Goal: Obtain resource: Download file/media

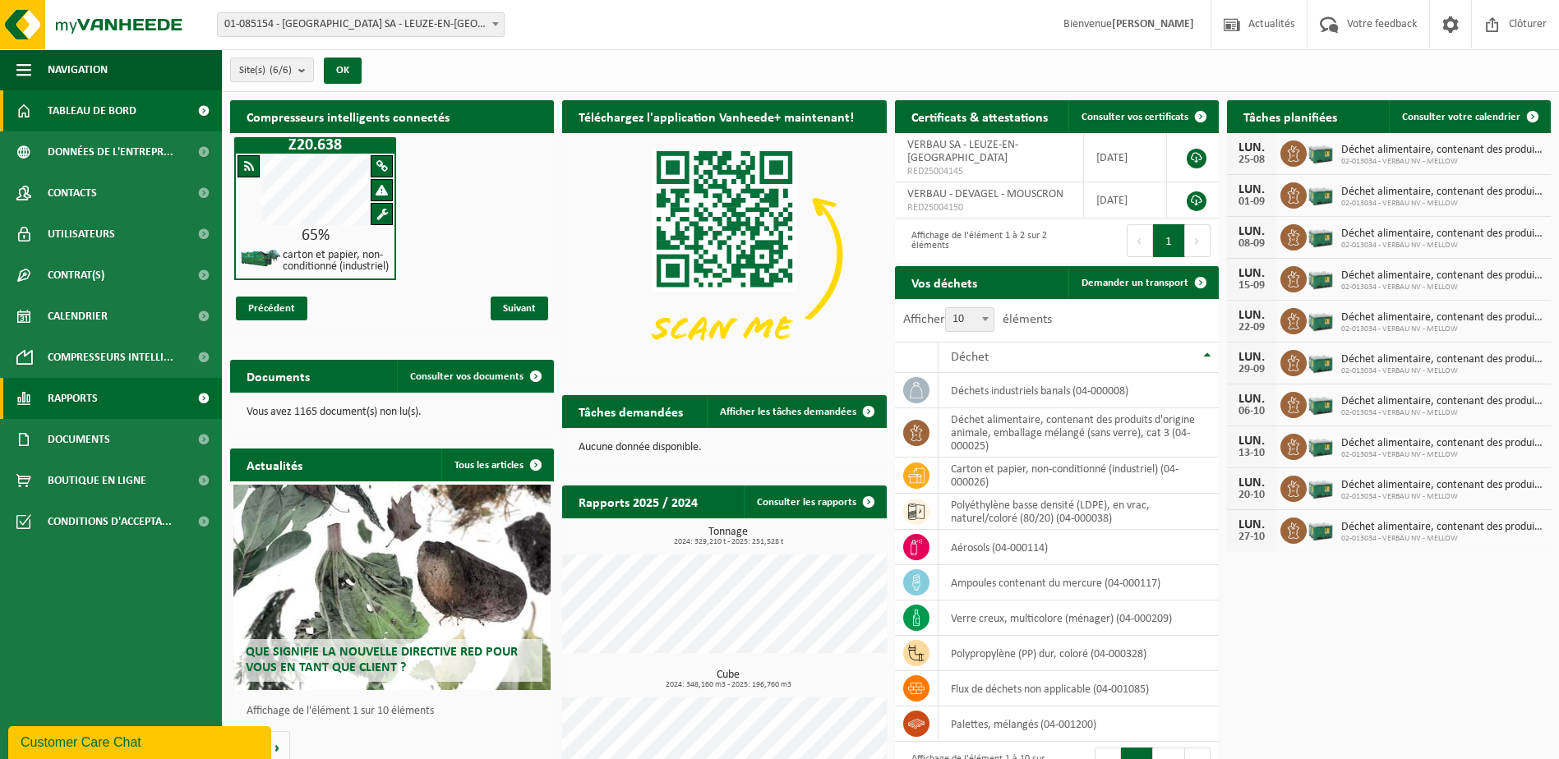
click at [110, 396] on link "Rapports" at bounding box center [111, 398] width 222 height 41
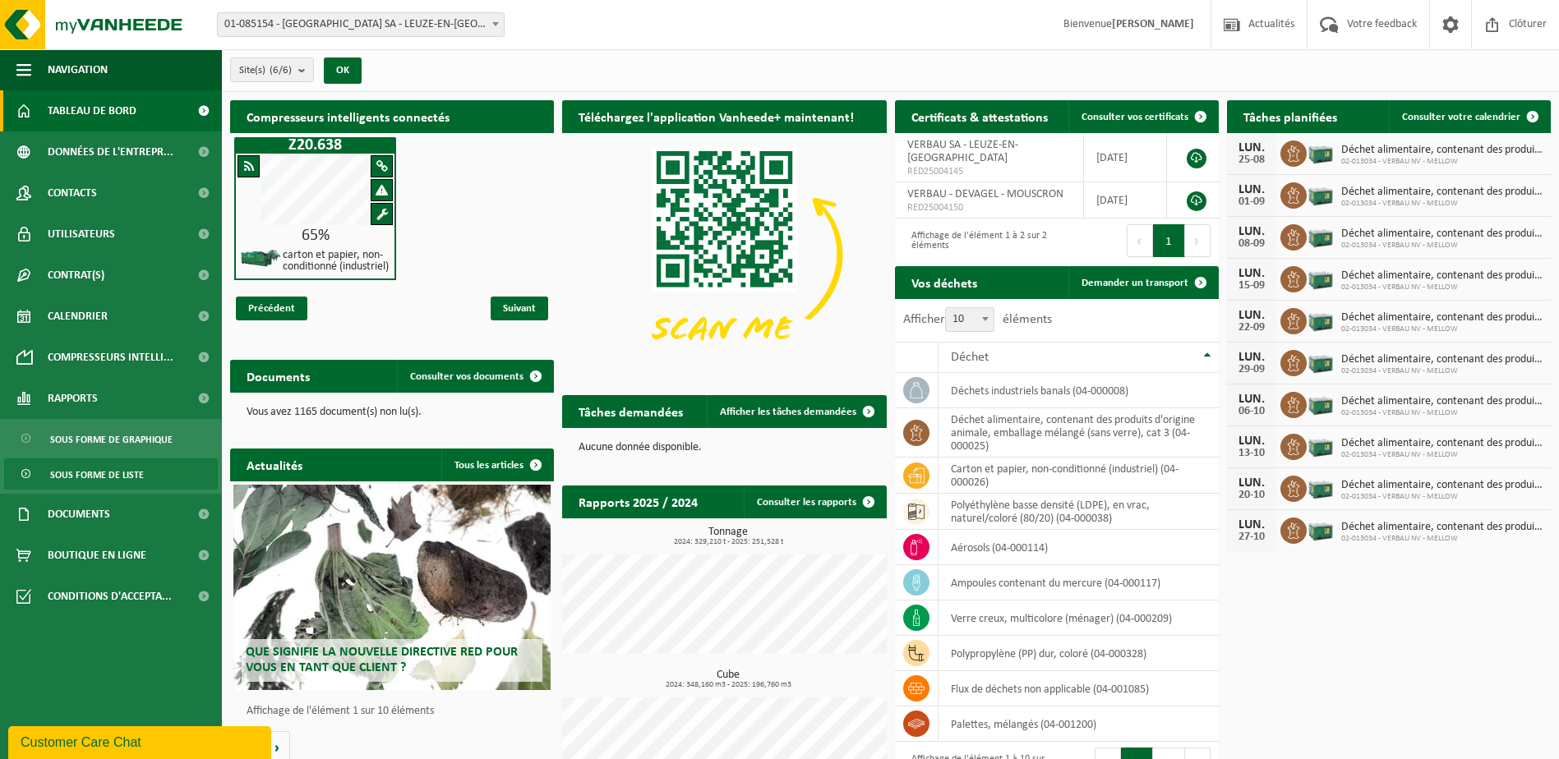
click at [141, 477] on span "Sous forme de liste" at bounding box center [97, 474] width 94 height 31
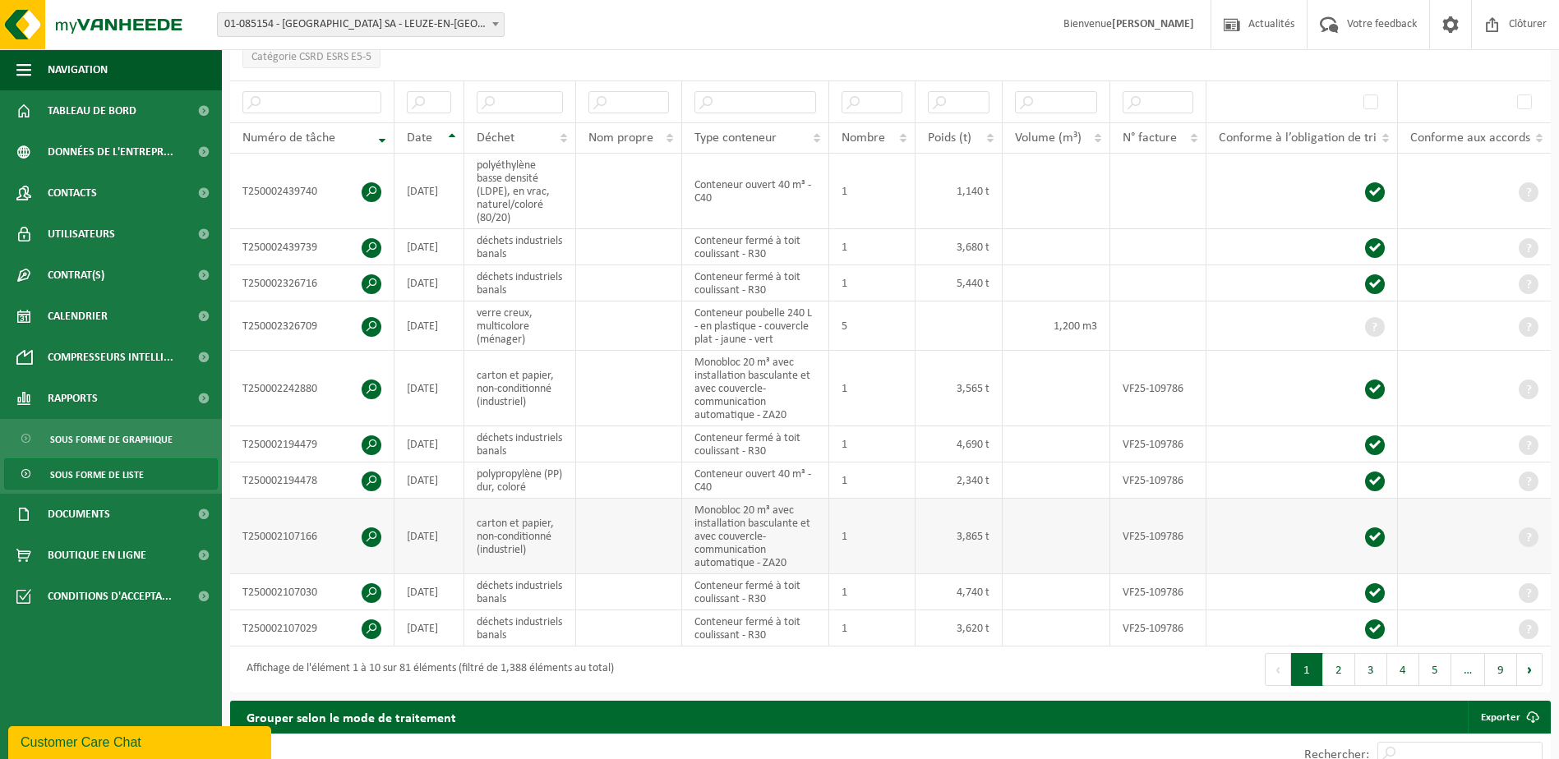
scroll to position [329, 0]
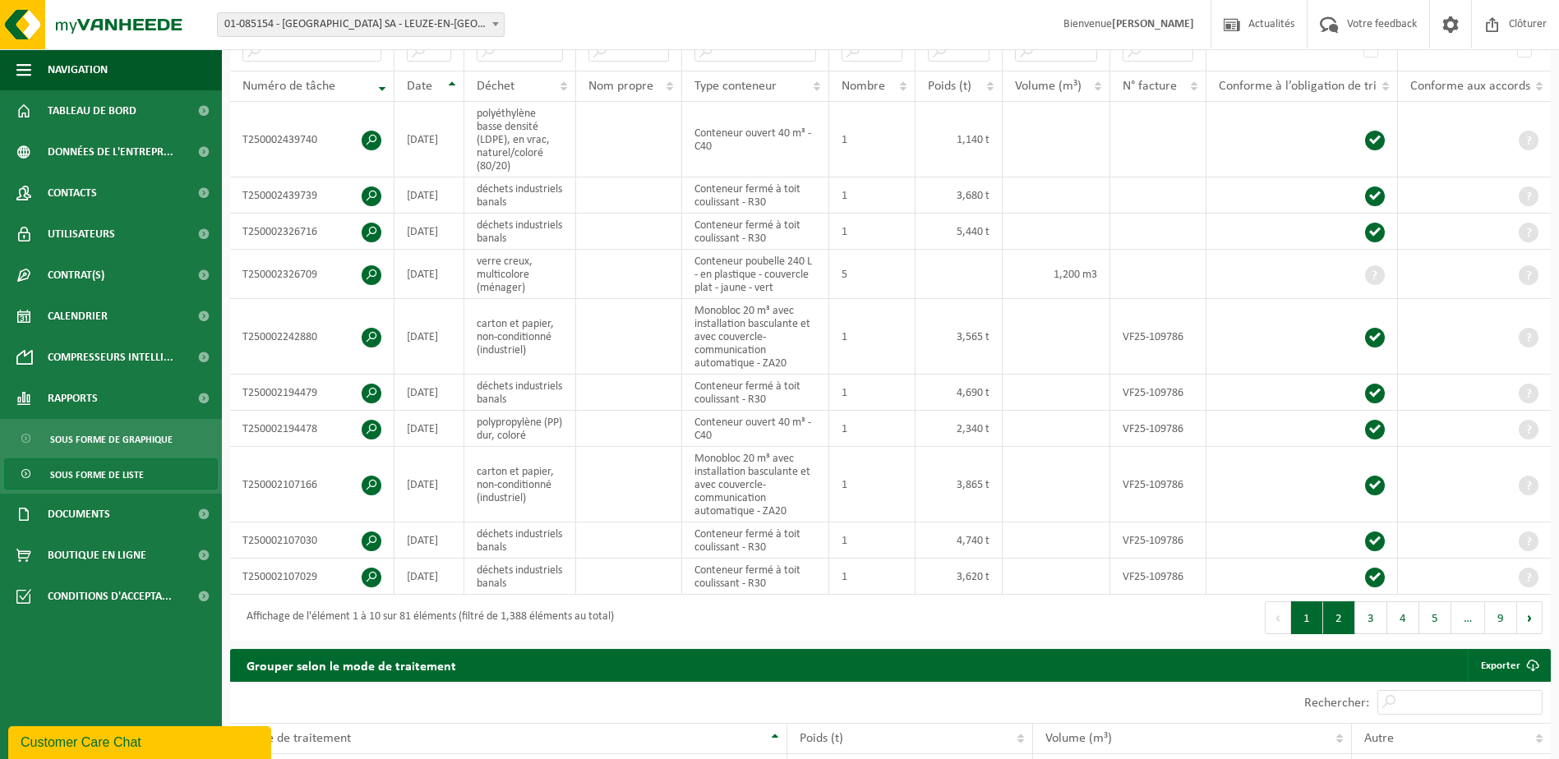
click at [1347, 623] on button "2" at bounding box center [1339, 617] width 32 height 33
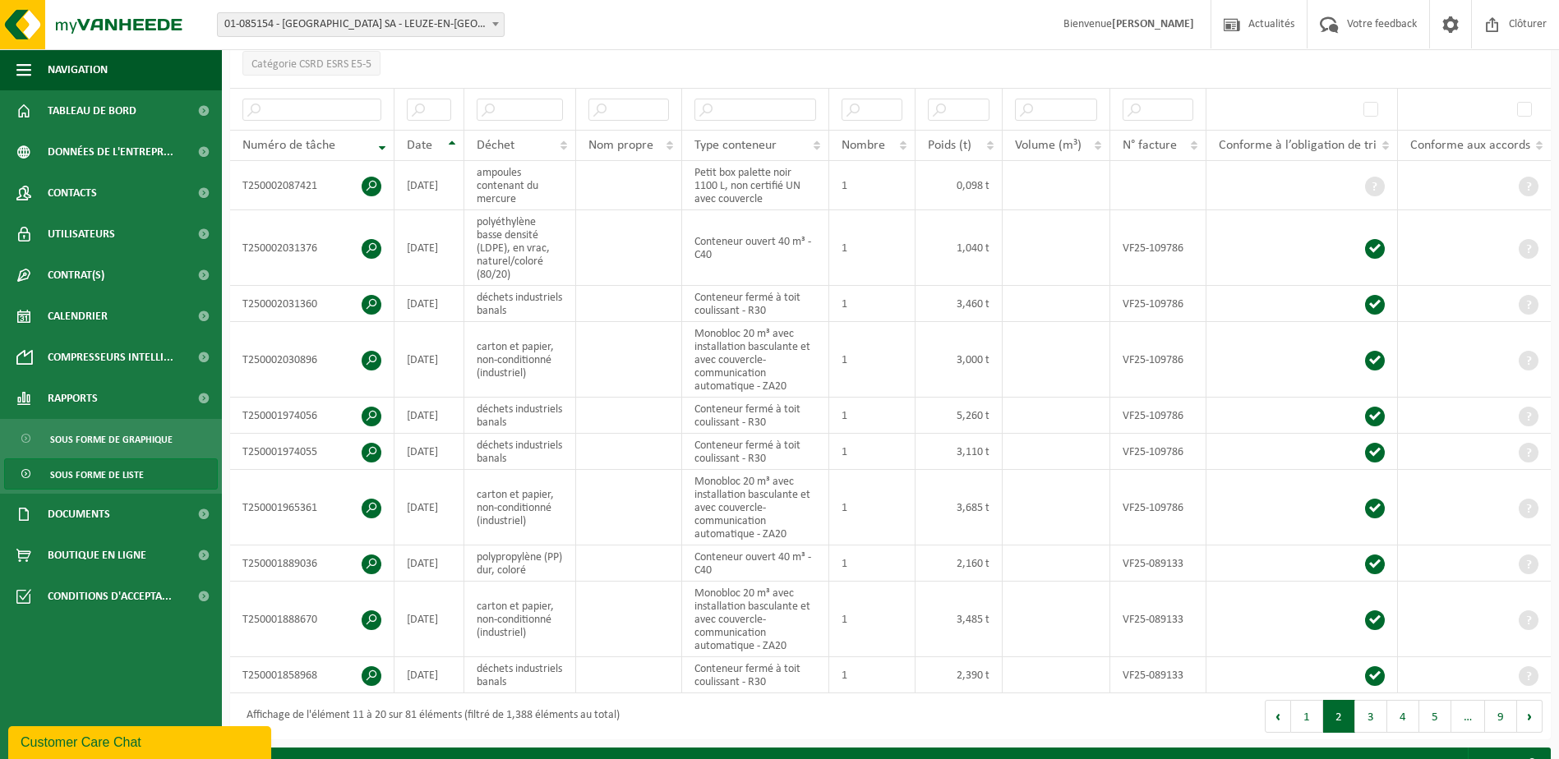
scroll to position [575, 0]
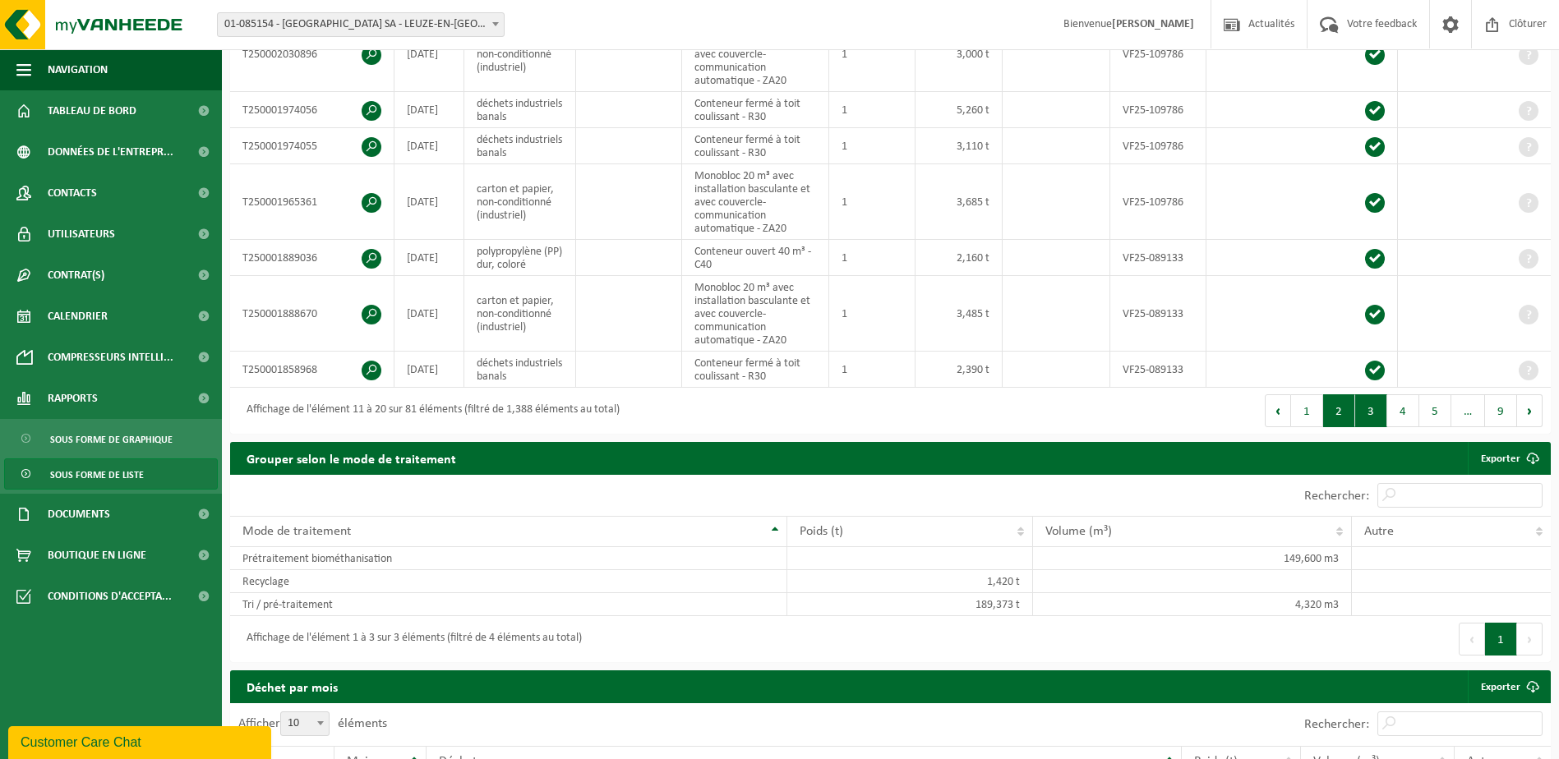
click at [1372, 408] on button "3" at bounding box center [1371, 410] width 32 height 33
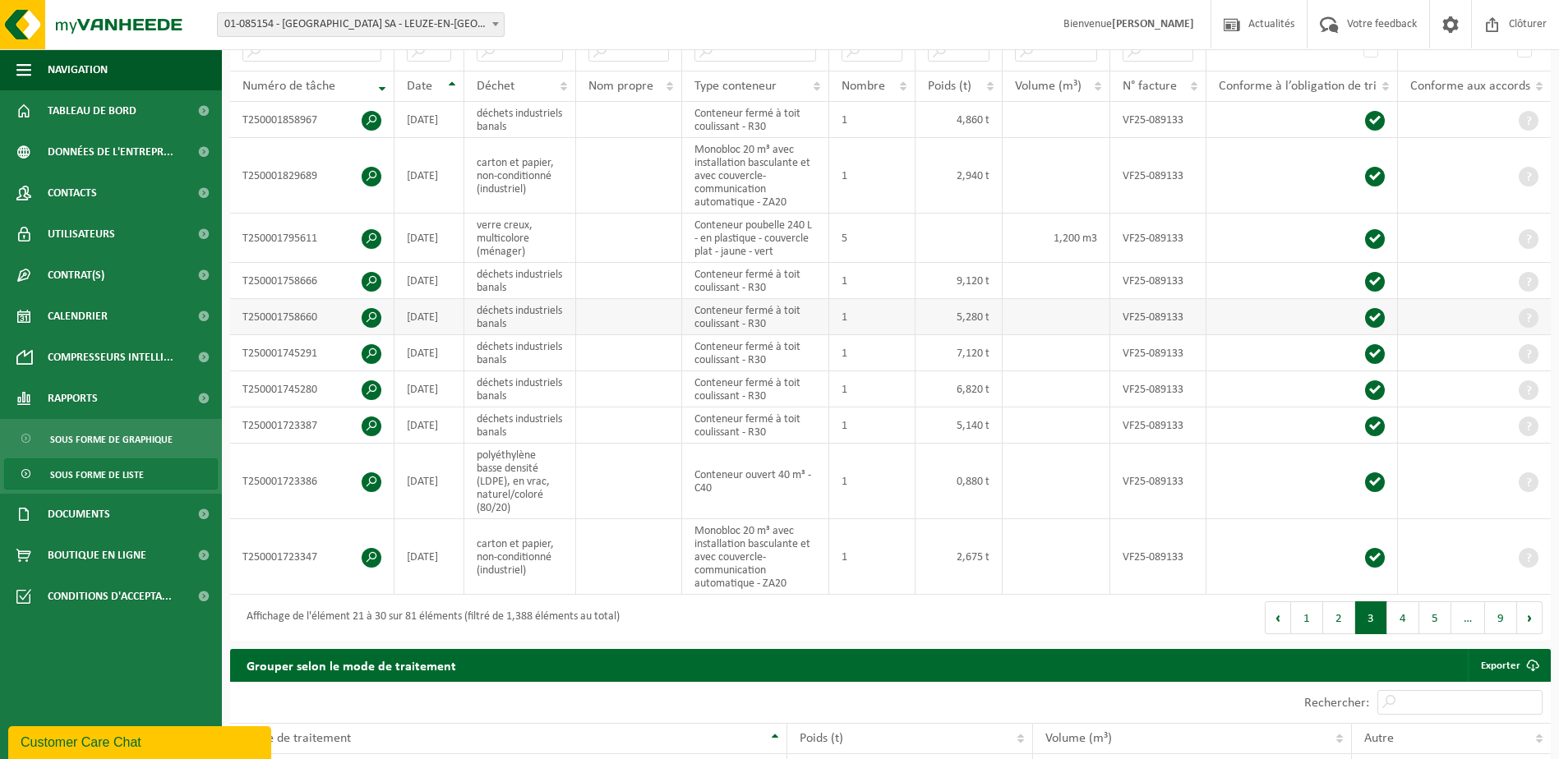
scroll to position [411, 0]
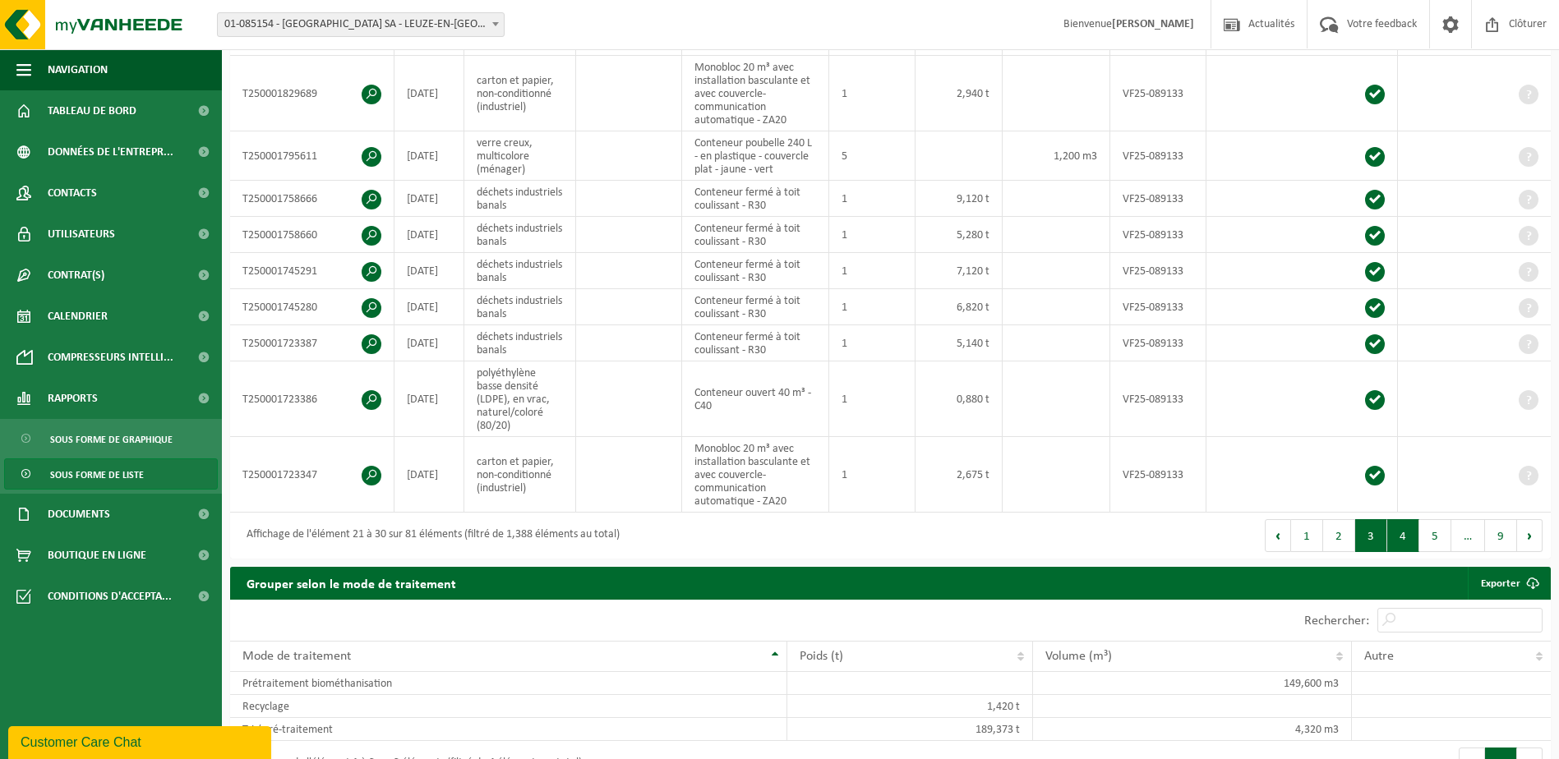
click at [1413, 539] on button "4" at bounding box center [1403, 535] width 32 height 33
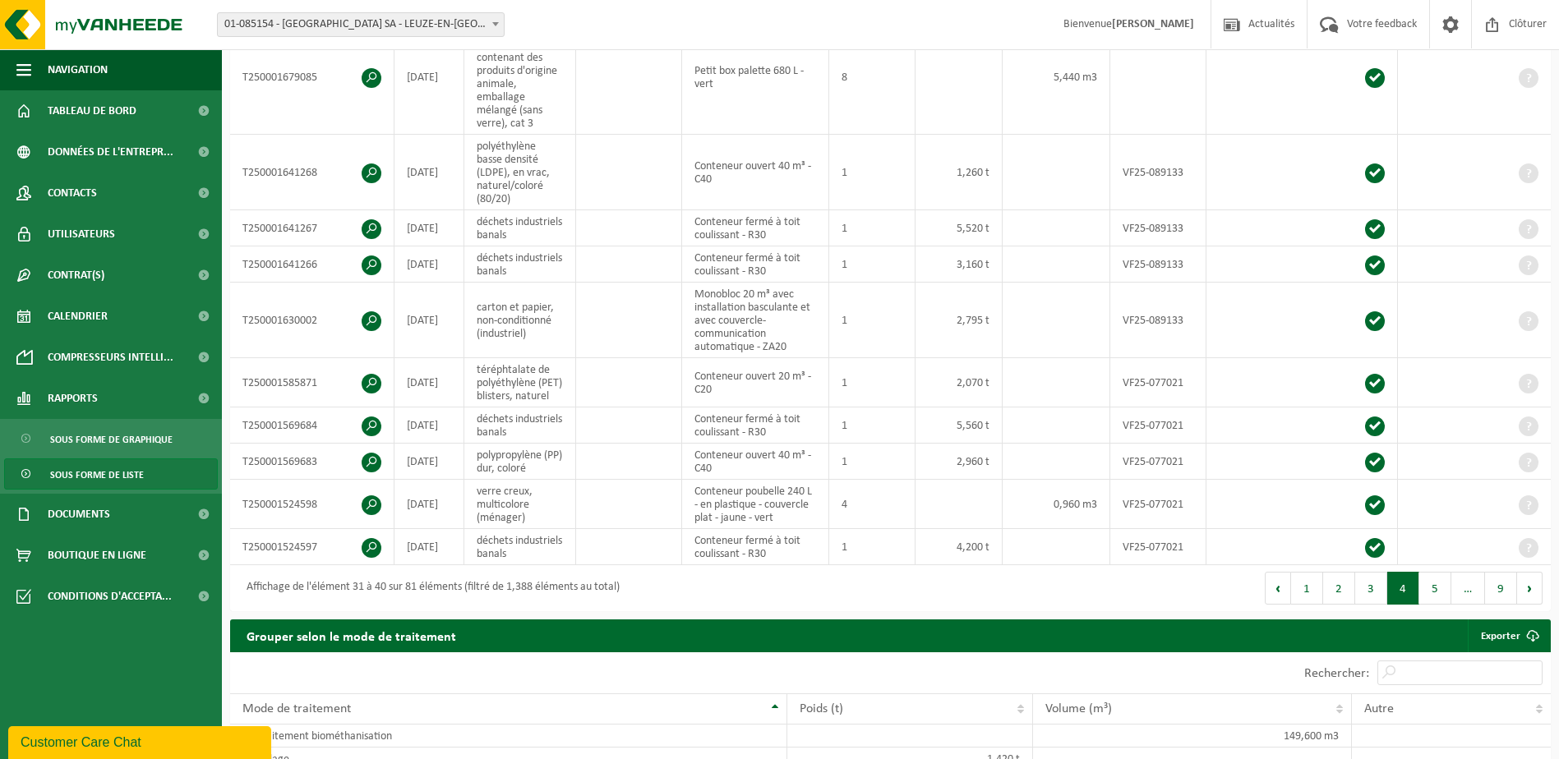
scroll to position [437, 0]
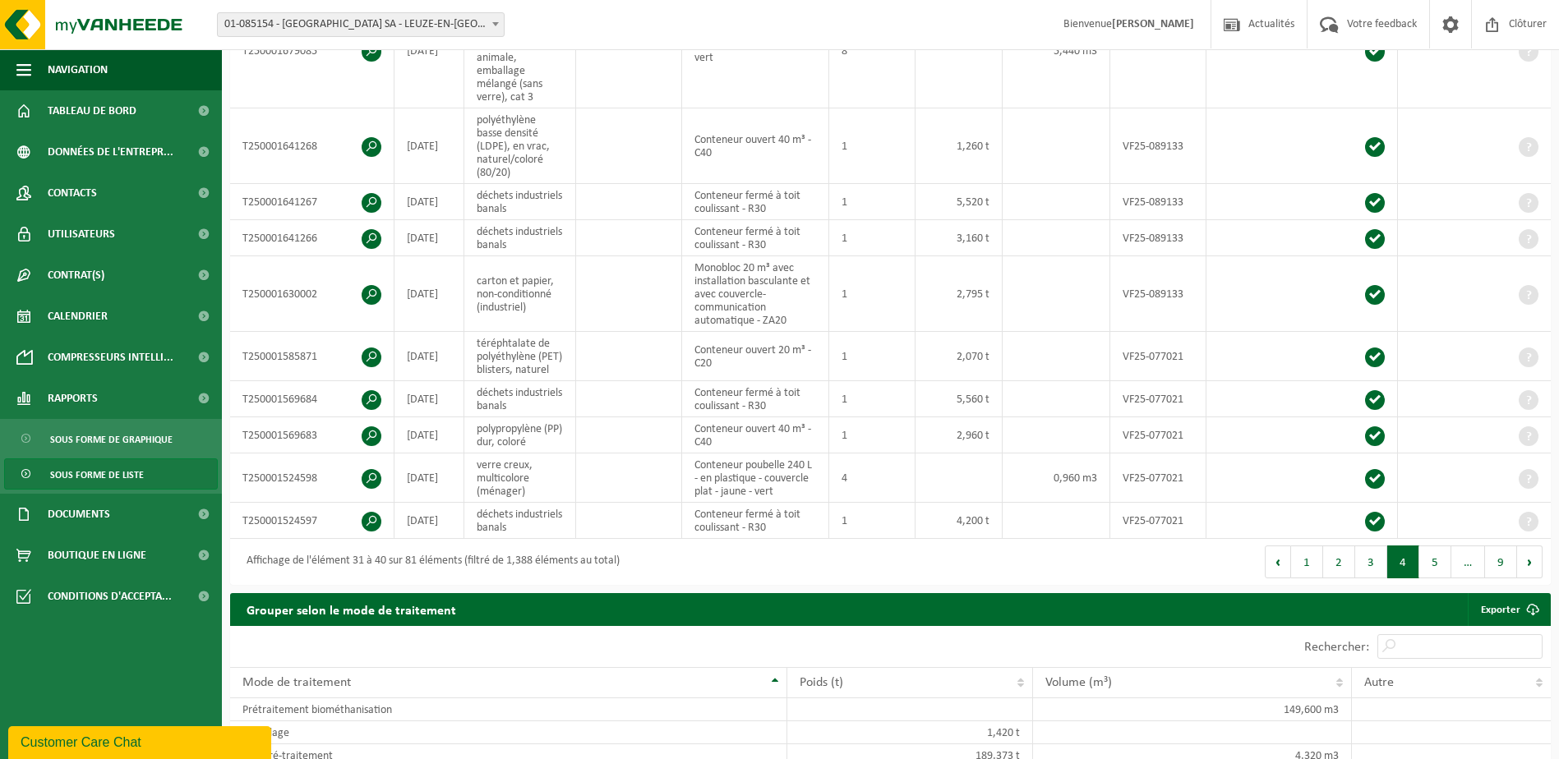
click at [96, 479] on span "Sous forme de liste" at bounding box center [97, 474] width 94 height 31
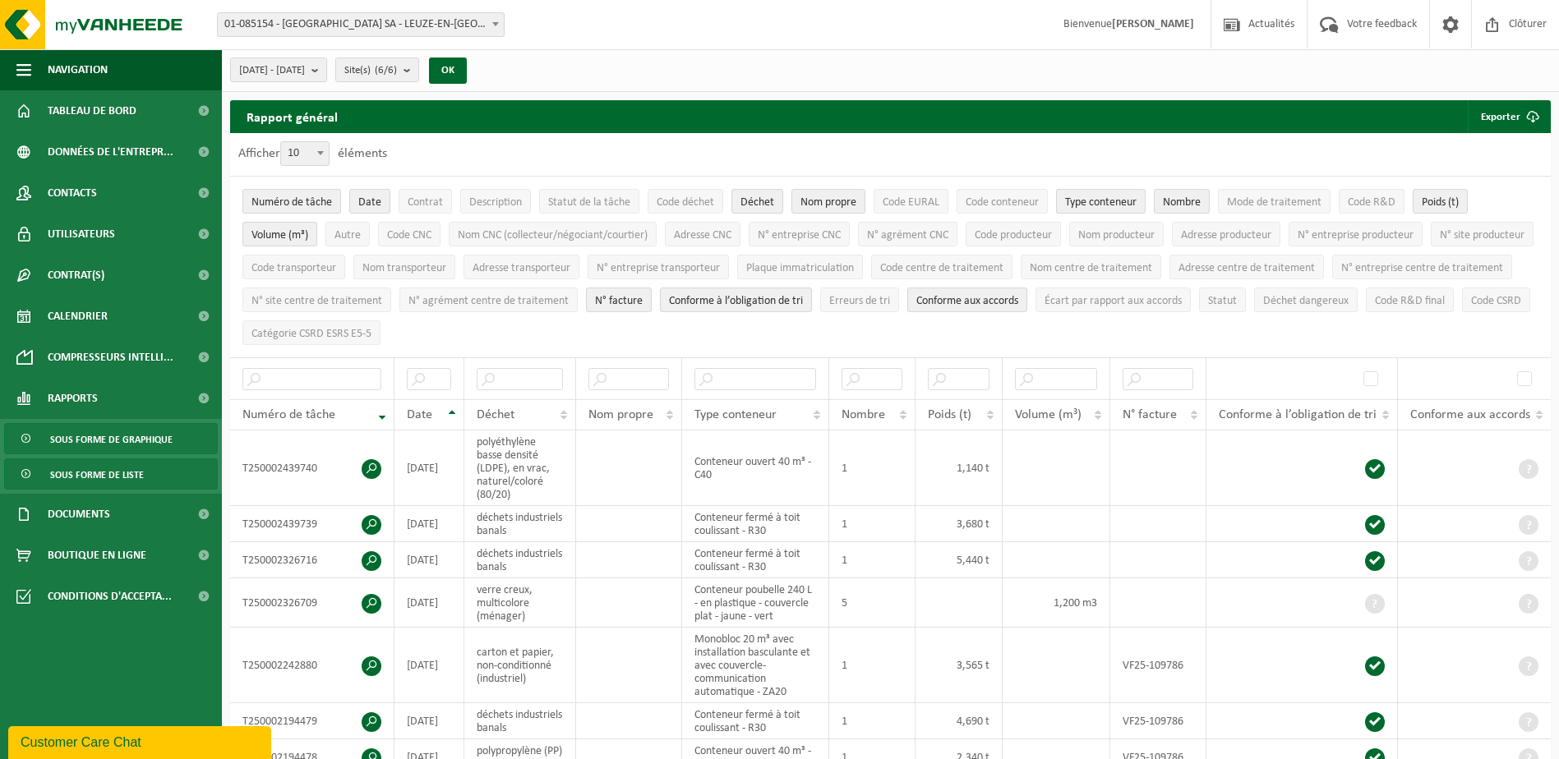
click at [107, 439] on span "Sous forme de graphique" at bounding box center [111, 439] width 122 height 31
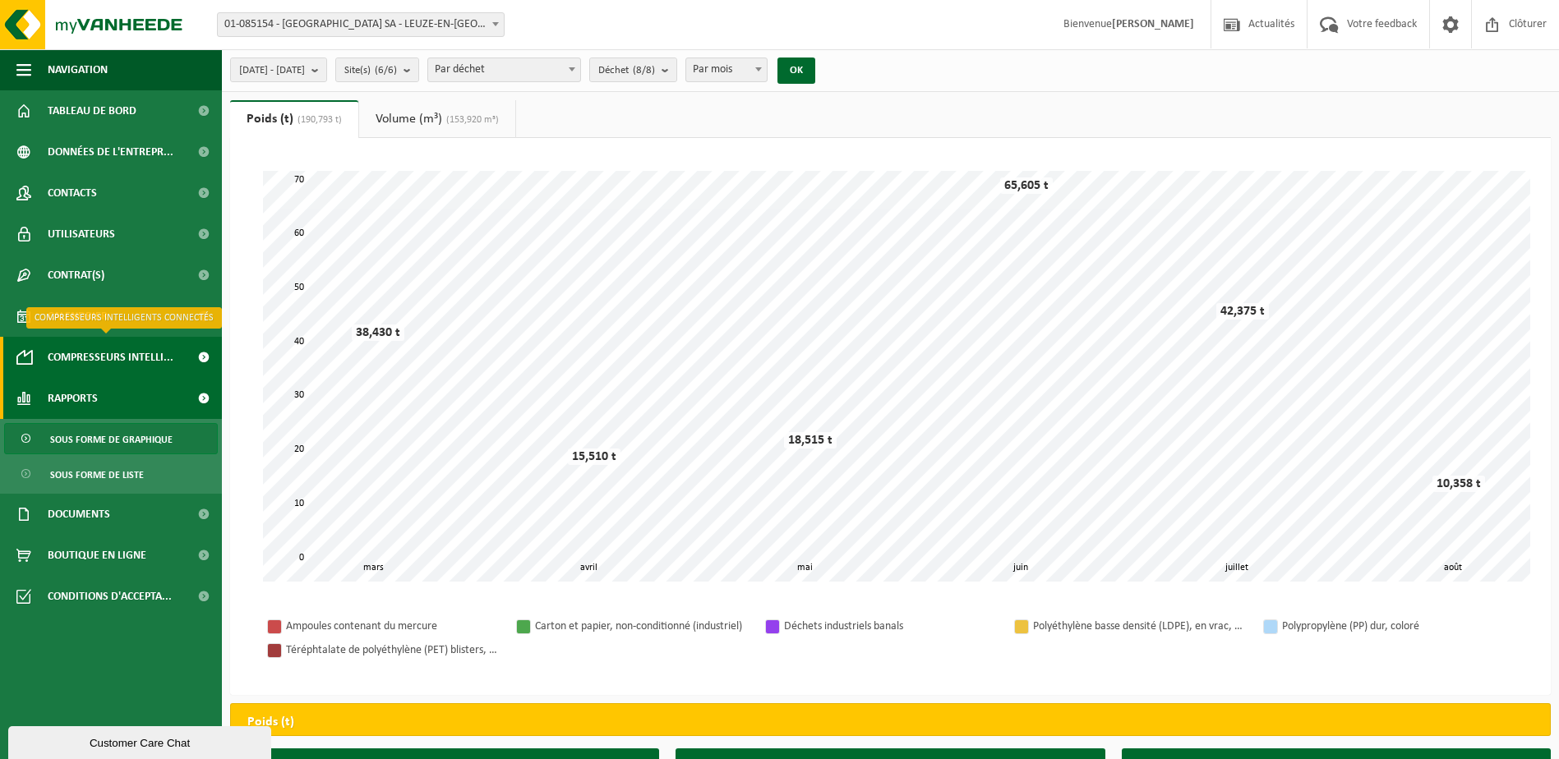
click at [122, 353] on span "Compresseurs intelli..." at bounding box center [111, 357] width 126 height 41
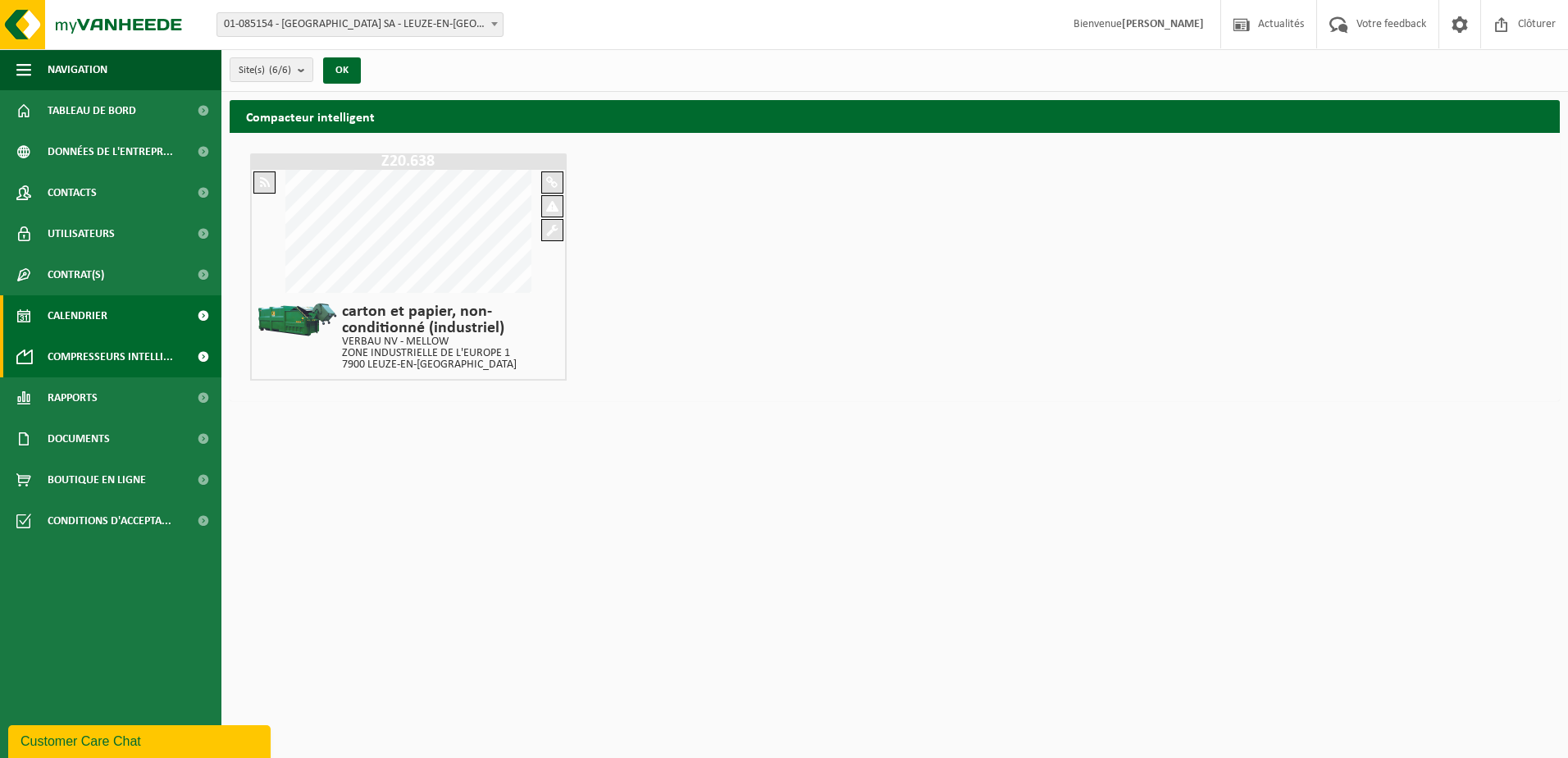
click at [103, 325] on span "Calendrier" at bounding box center [78, 316] width 60 height 41
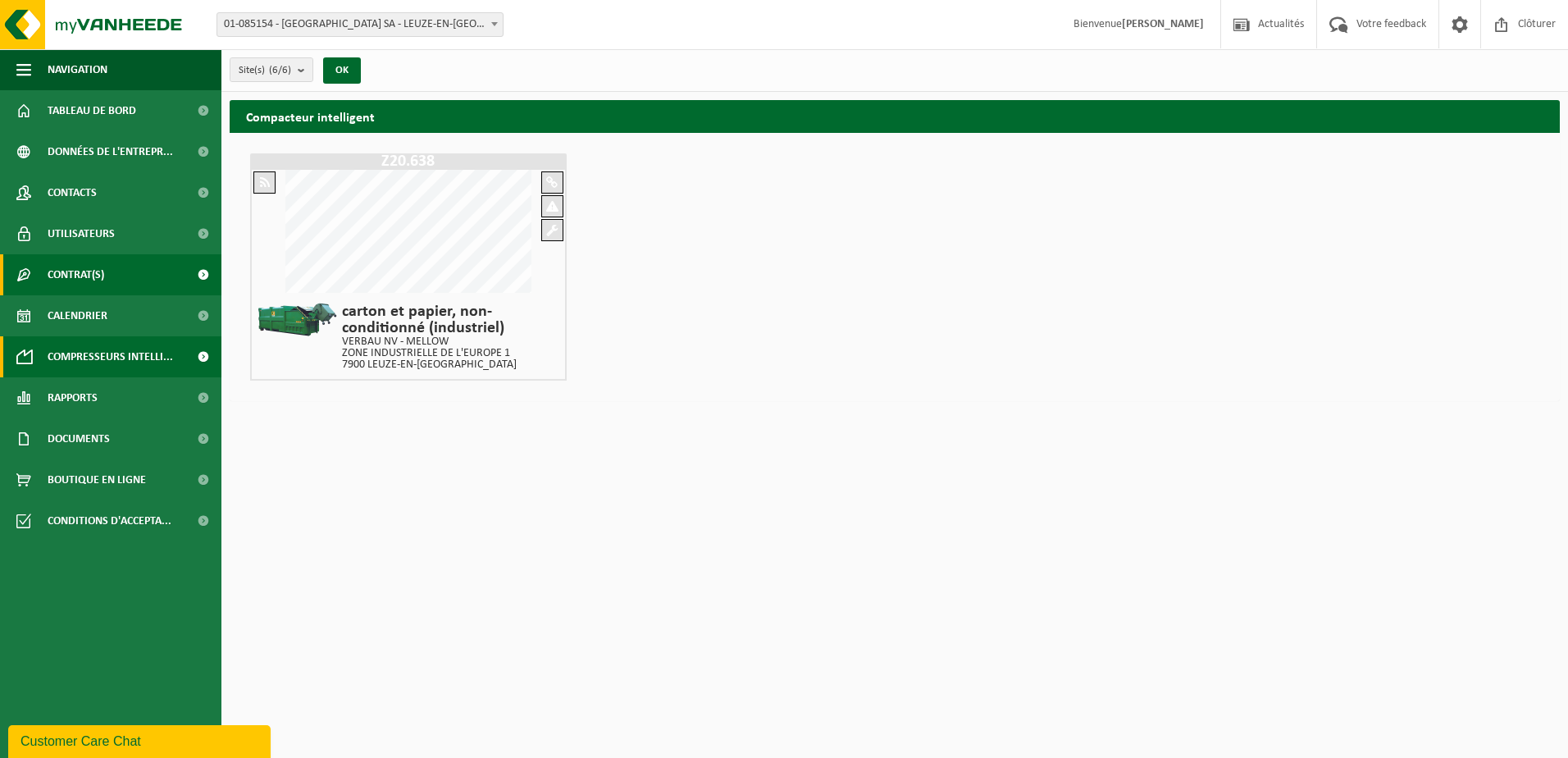
click at [99, 279] on span "Contrat(s)" at bounding box center [76, 275] width 57 height 41
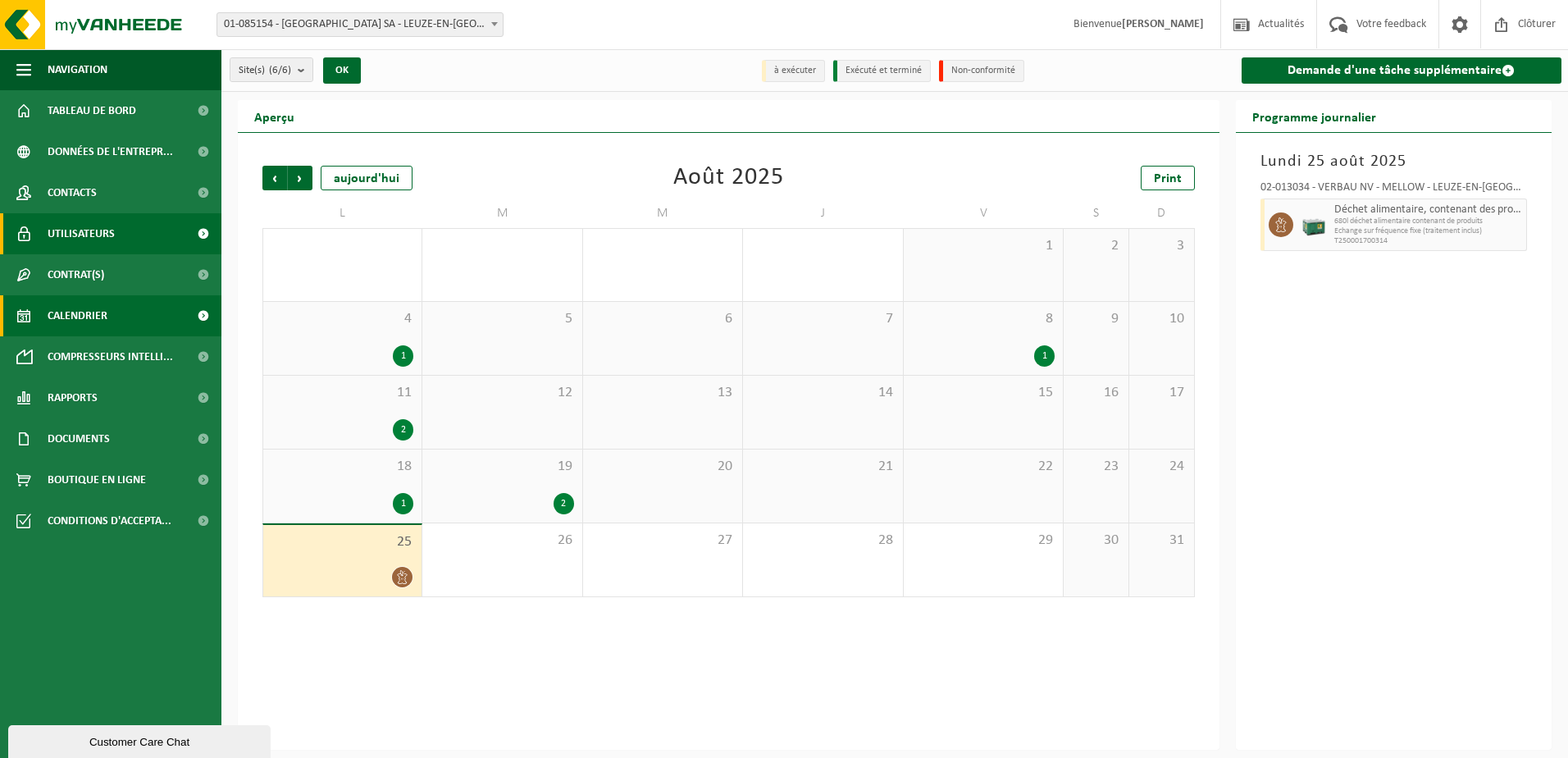
click at [118, 241] on link "Utilisateurs" at bounding box center [111, 234] width 222 height 41
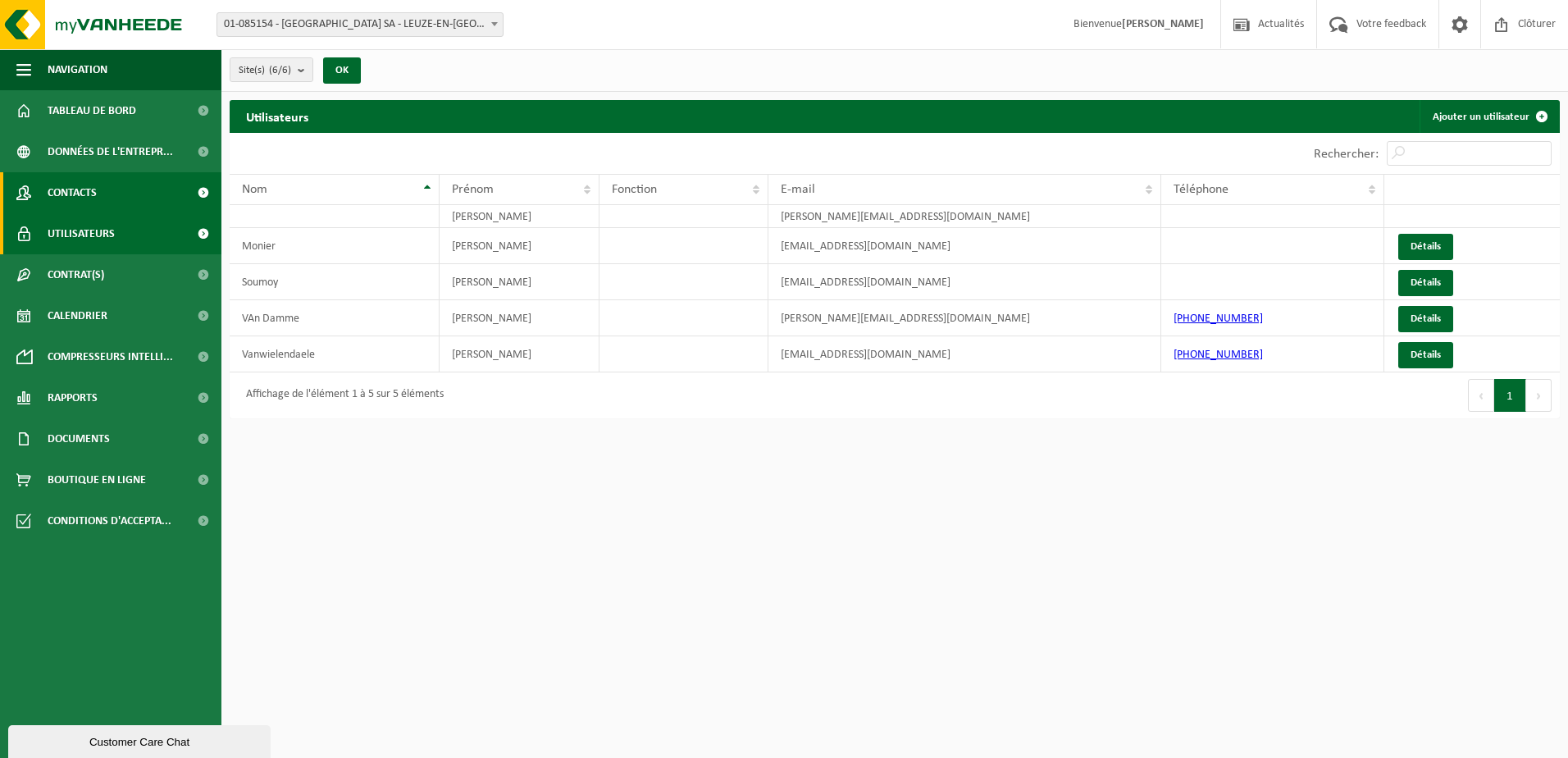
click at [128, 203] on link "Contacts" at bounding box center [111, 193] width 222 height 41
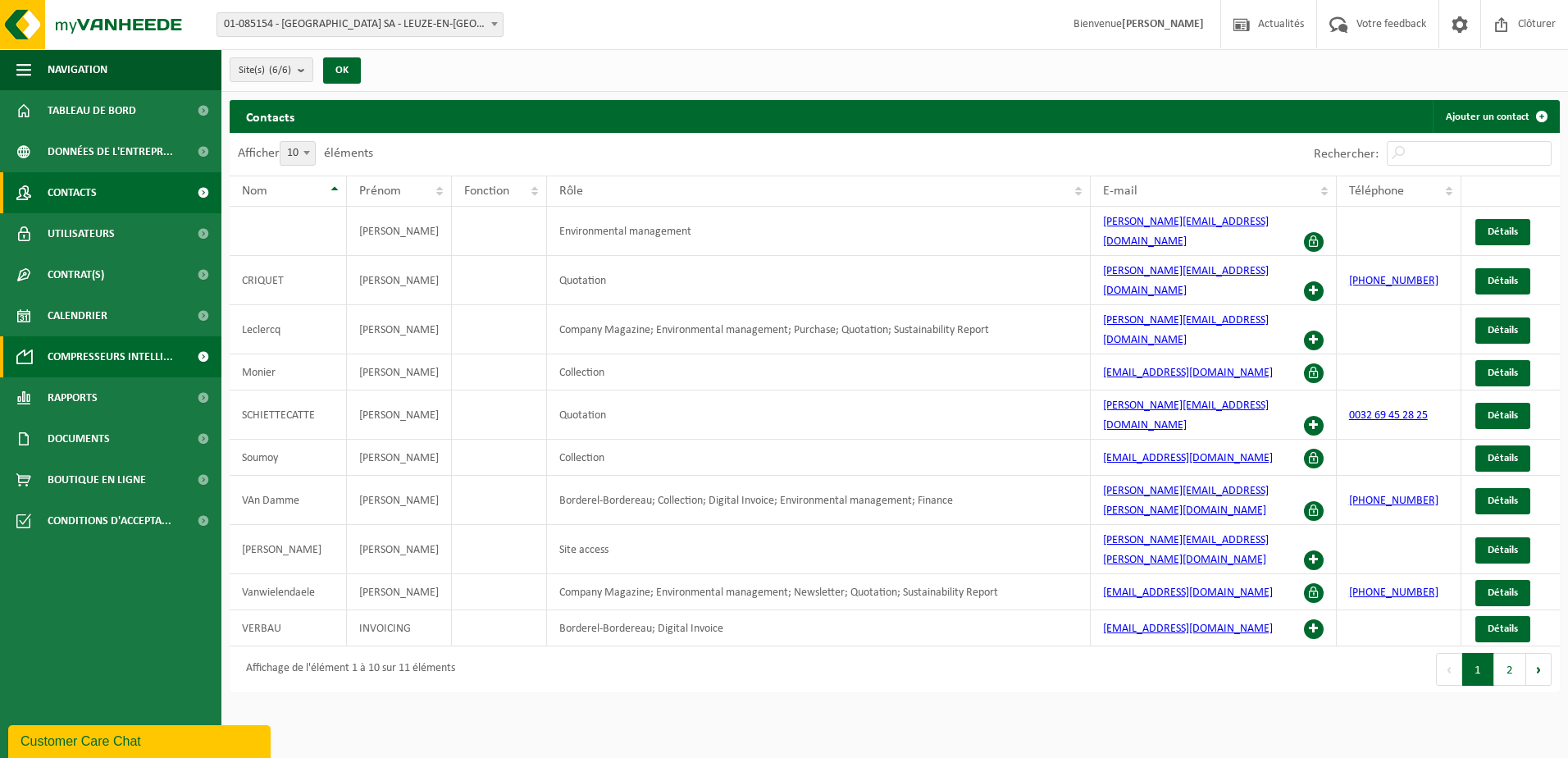
click at [85, 366] on span "Compresseurs intelli..." at bounding box center [111, 357] width 126 height 41
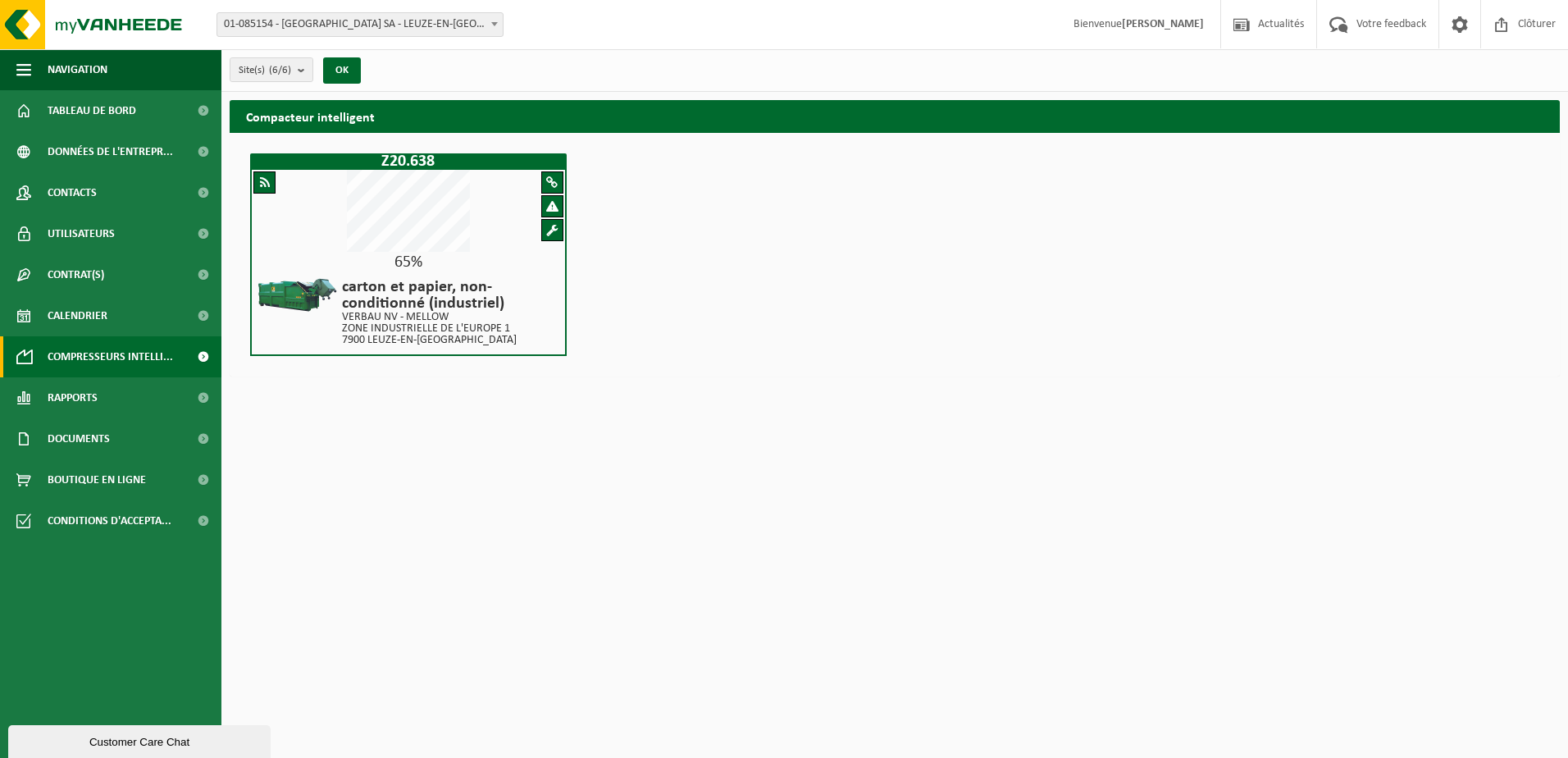
click at [1156, 27] on span "Bienvenue MATHIEU" at bounding box center [1139, 24] width 164 height 48
click at [1176, 28] on strong "[PERSON_NAME]" at bounding box center [1163, 24] width 82 height 12
click at [1456, 24] on span at bounding box center [1459, 24] width 25 height 48
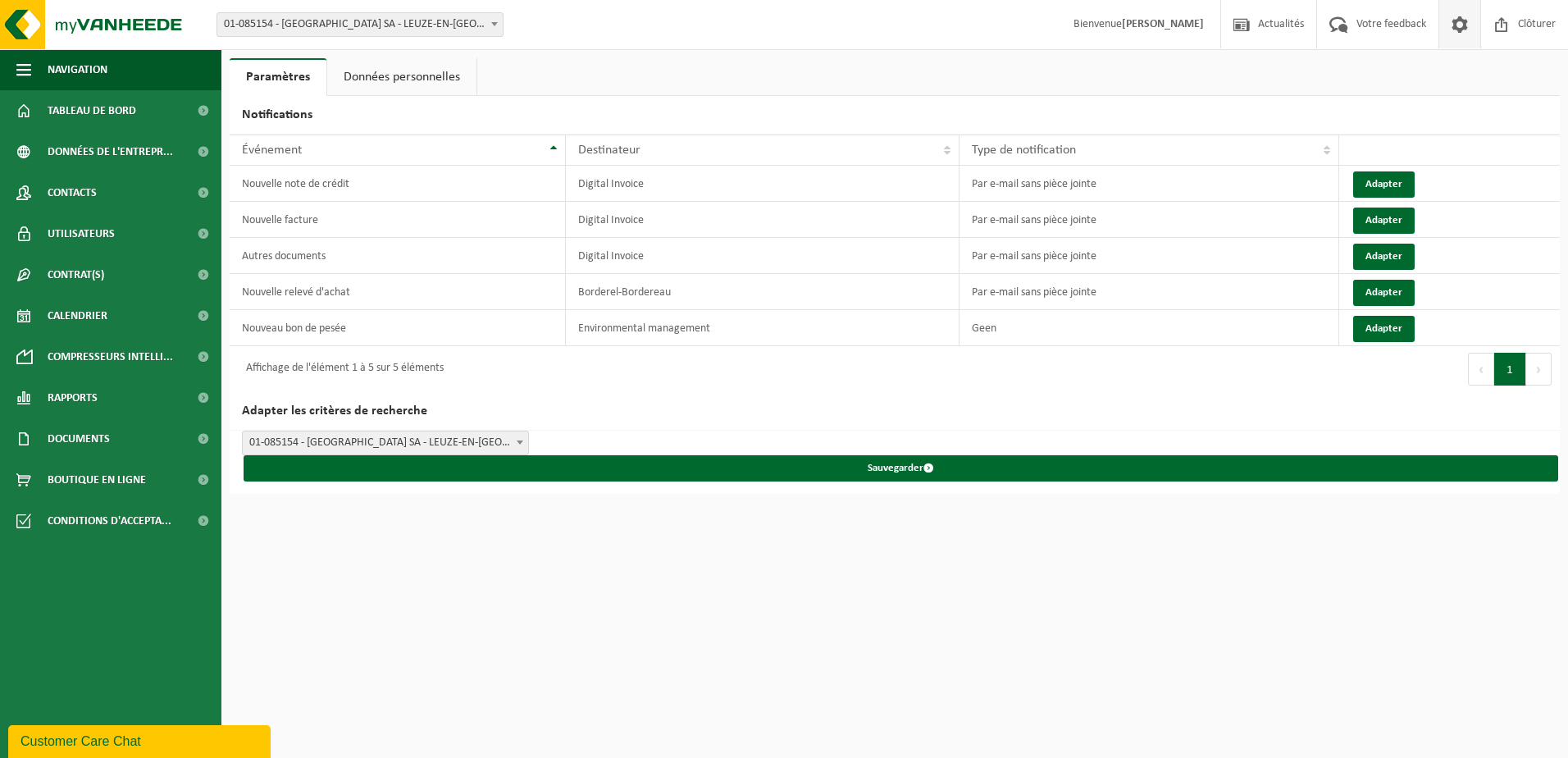
click at [395, 84] on link "Données personnelles" at bounding box center [402, 77] width 150 height 38
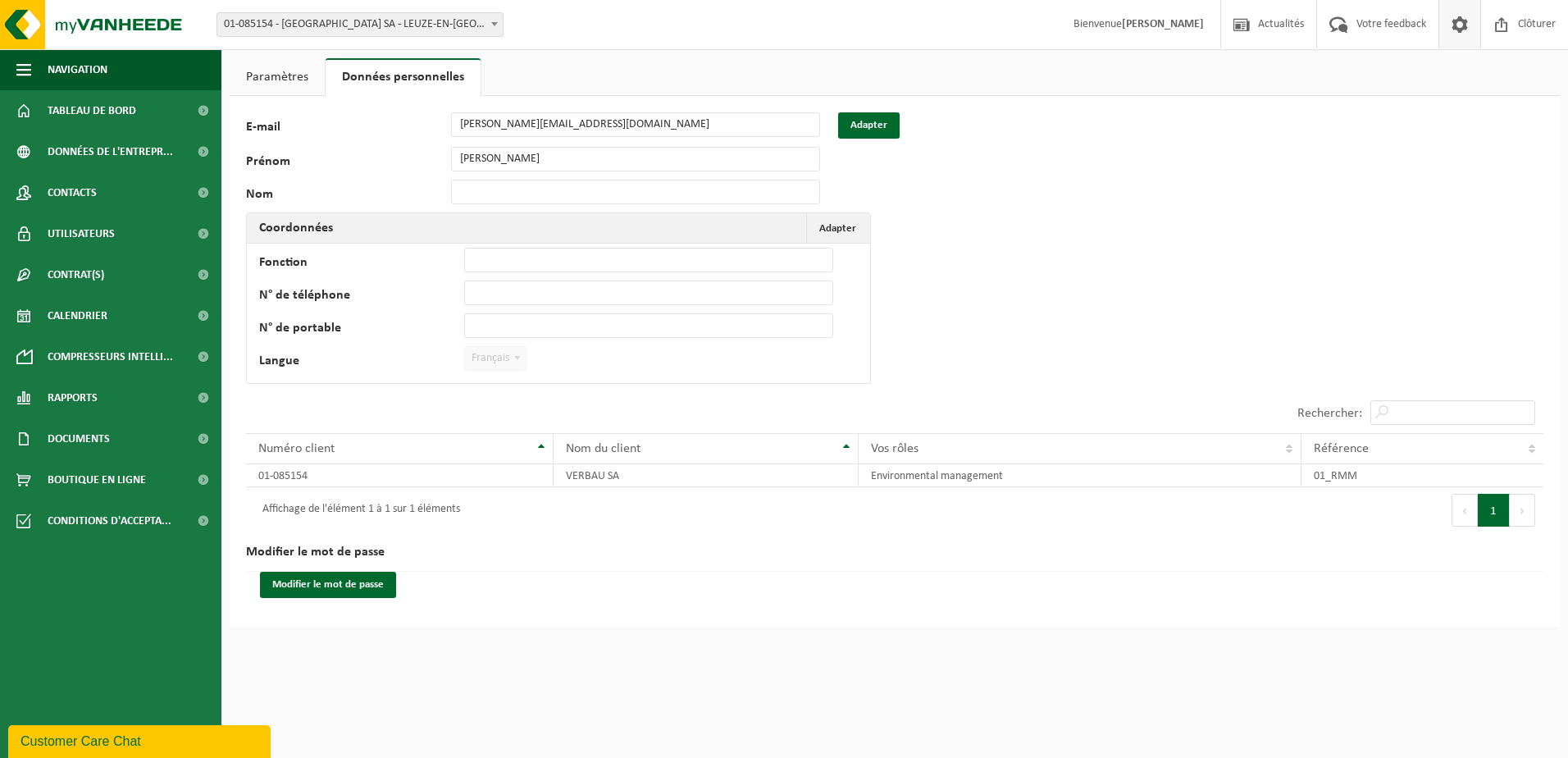
click at [513, 360] on span at bounding box center [517, 358] width 16 height 21
click at [296, 71] on link "Paramètres" at bounding box center [276, 77] width 95 height 38
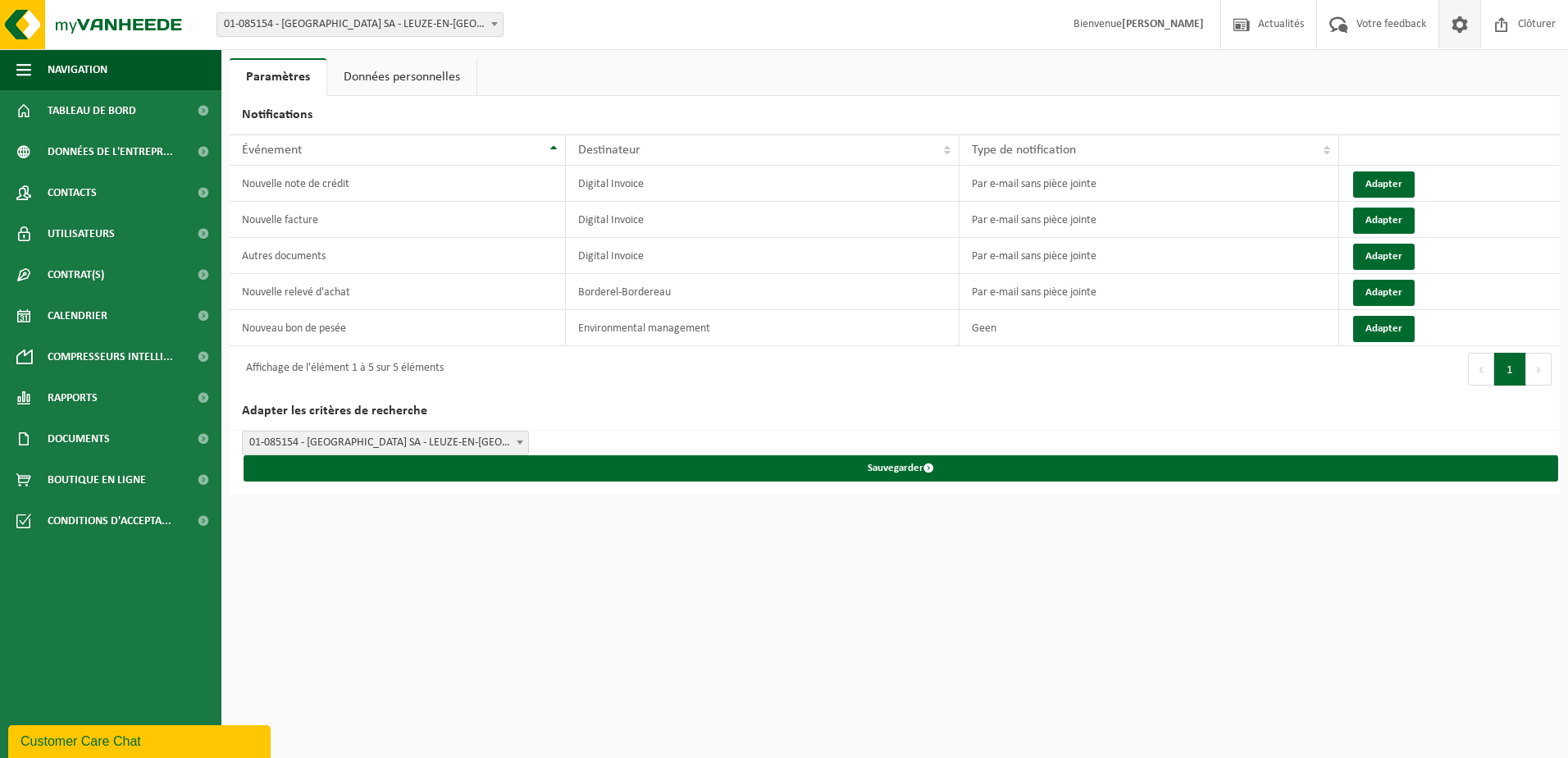
click at [358, 14] on span "01-085154 - [GEOGRAPHIC_DATA] SA - LEUZE-EN-[GEOGRAPHIC_DATA]" at bounding box center [360, 24] width 285 height 23
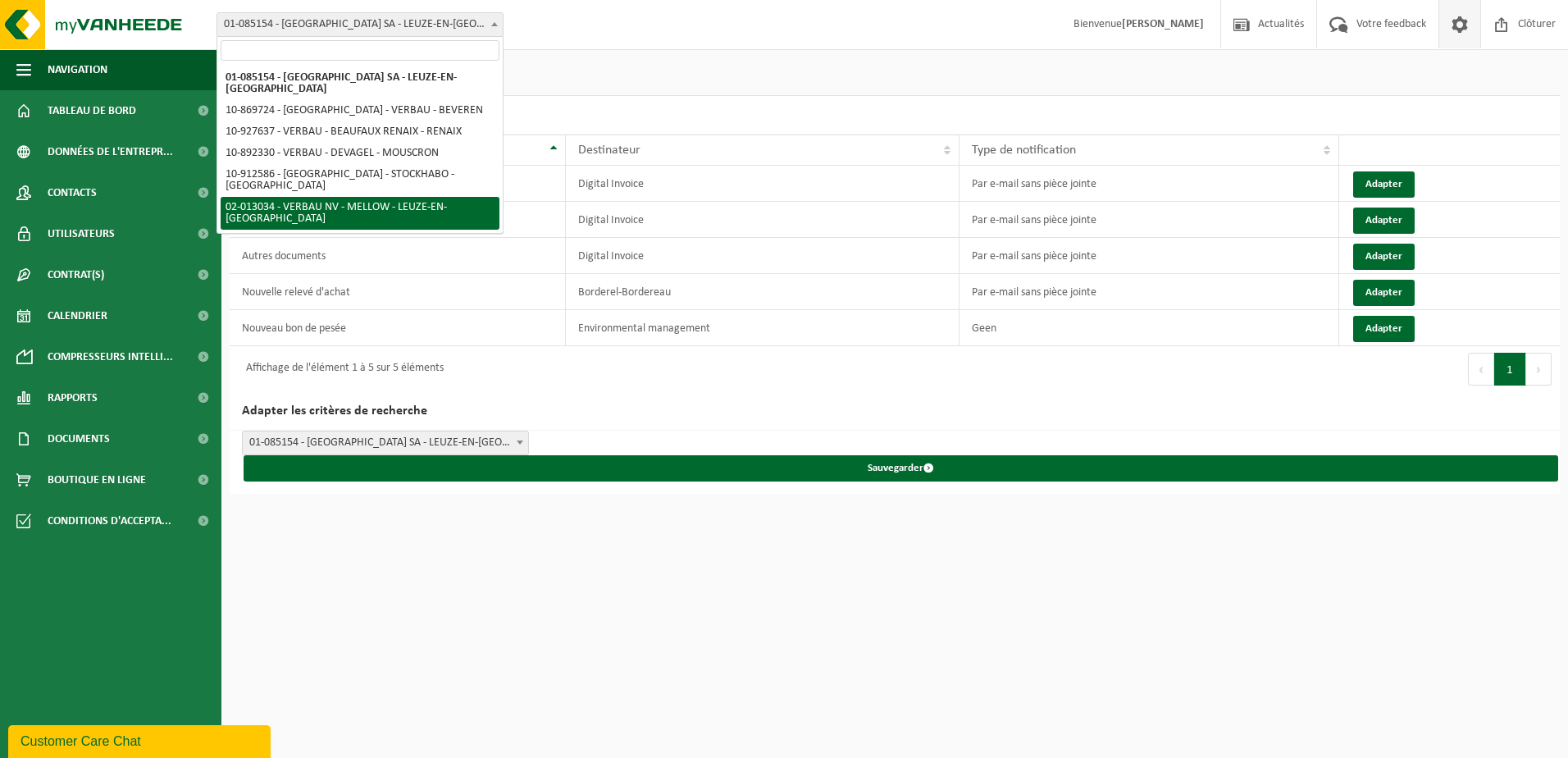
select select "7358"
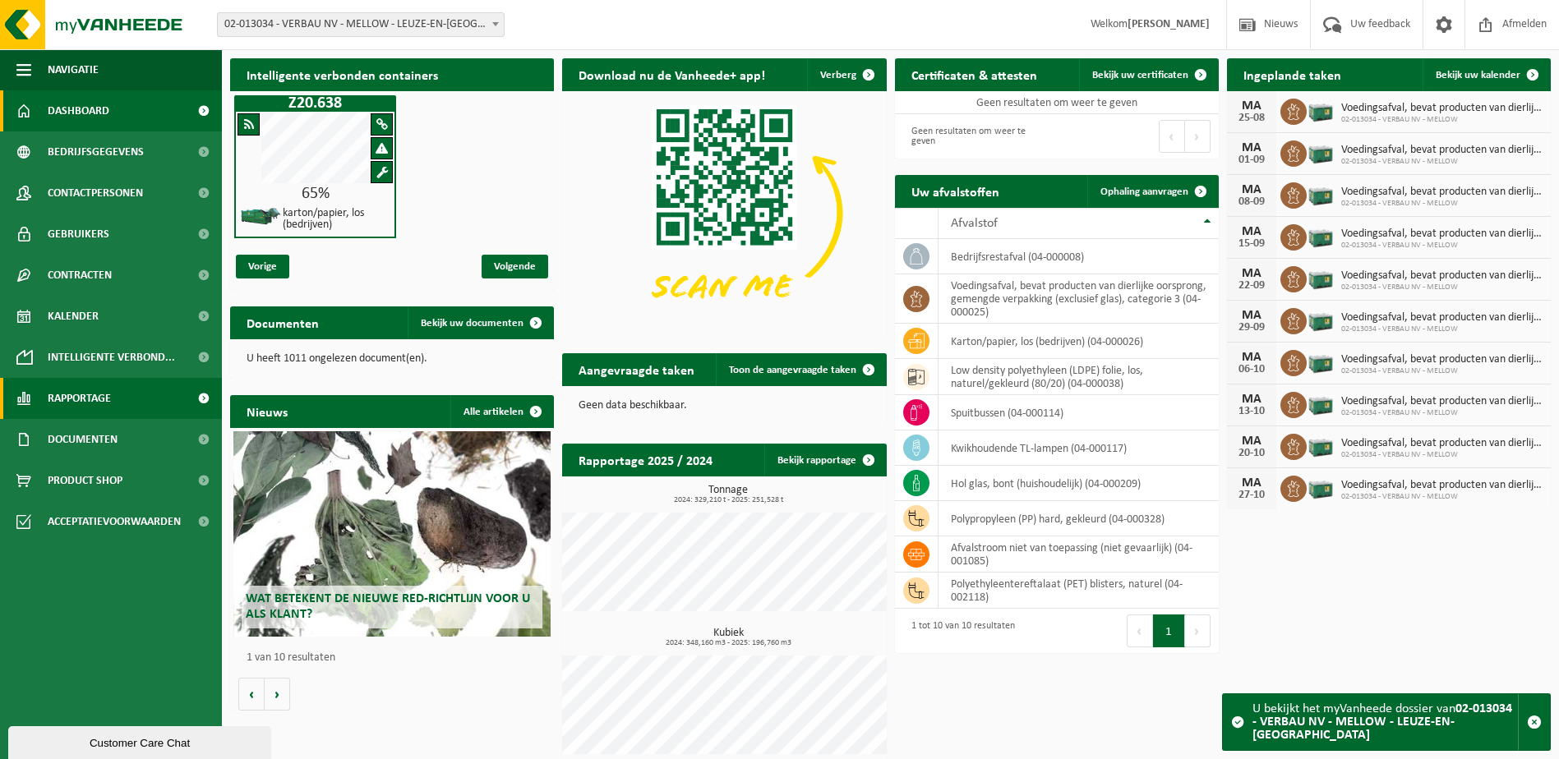
click at [110, 404] on span "Rapportage" at bounding box center [79, 398] width 63 height 41
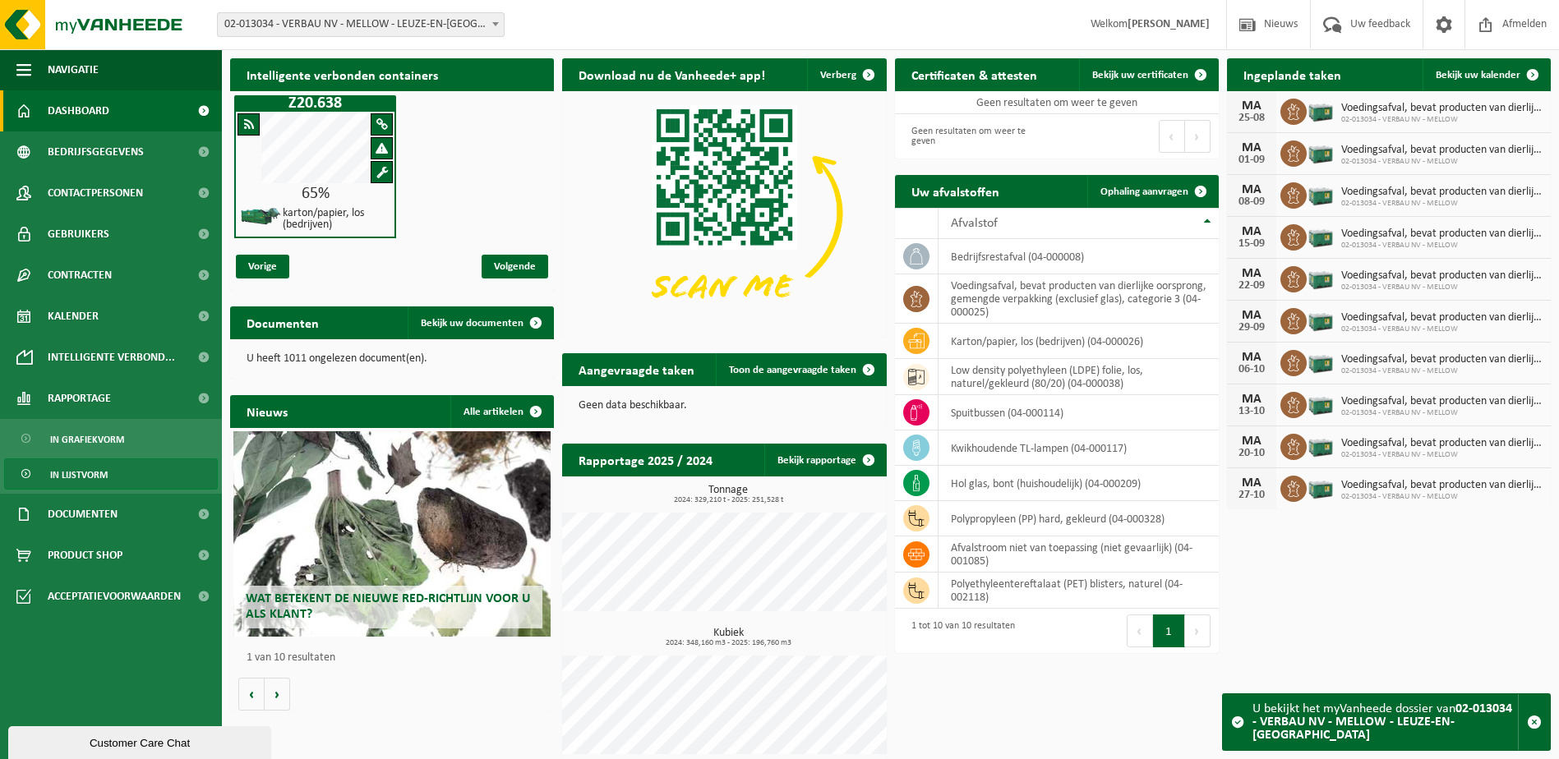
click at [107, 486] on span "In lijstvorm" at bounding box center [79, 474] width 58 height 31
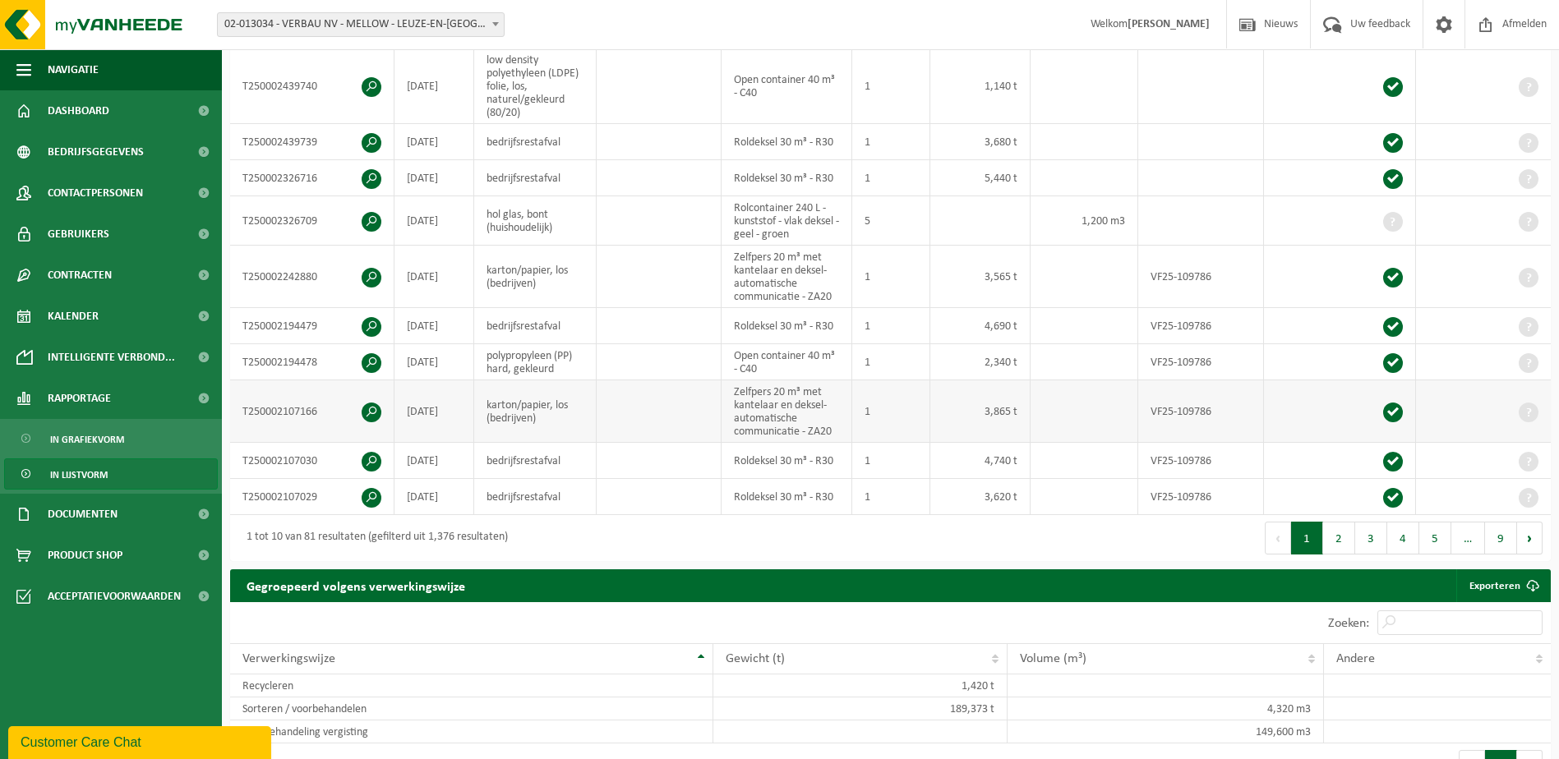
scroll to position [411, 0]
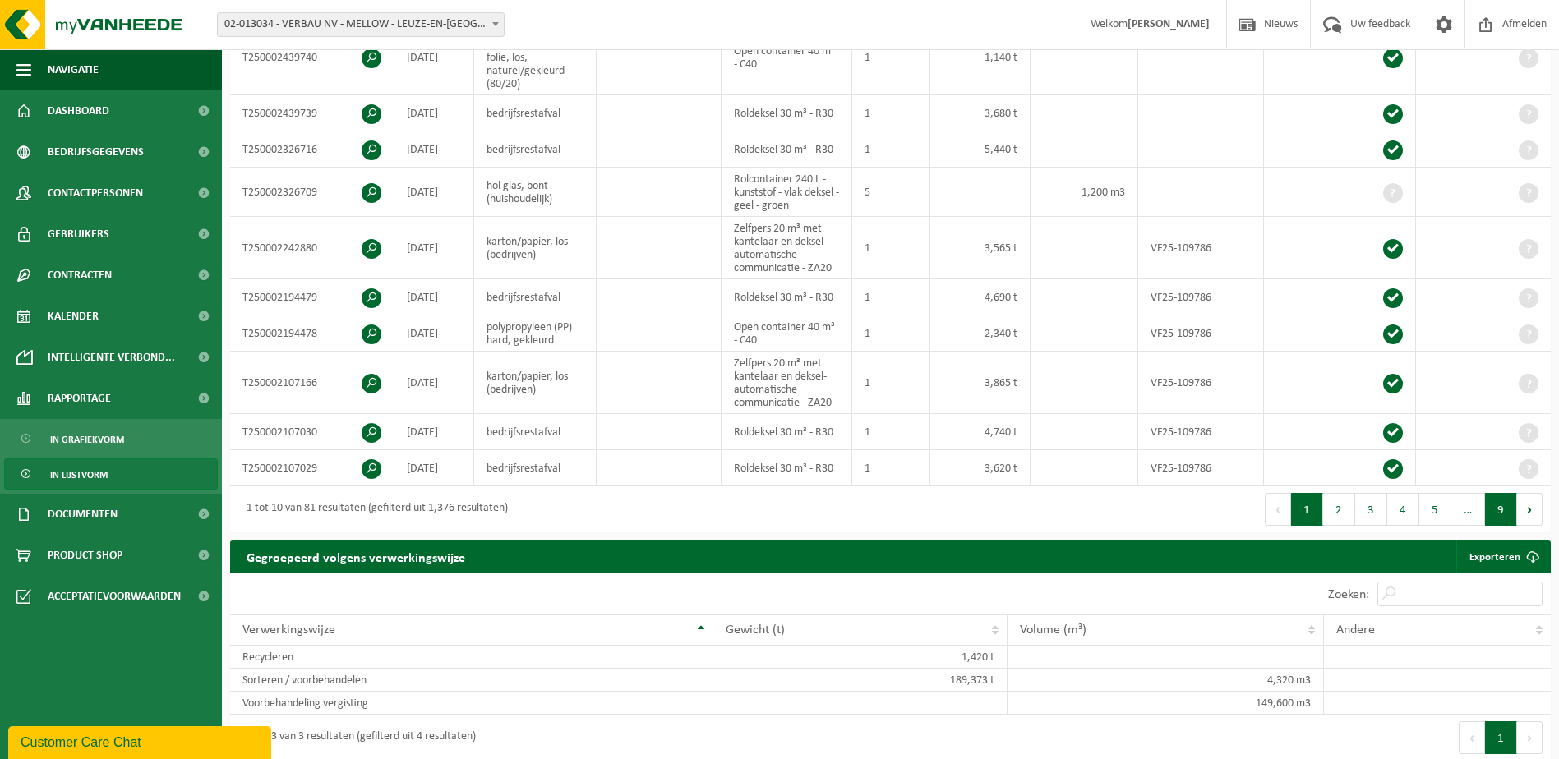
click at [1491, 509] on button "9" at bounding box center [1501, 509] width 32 height 33
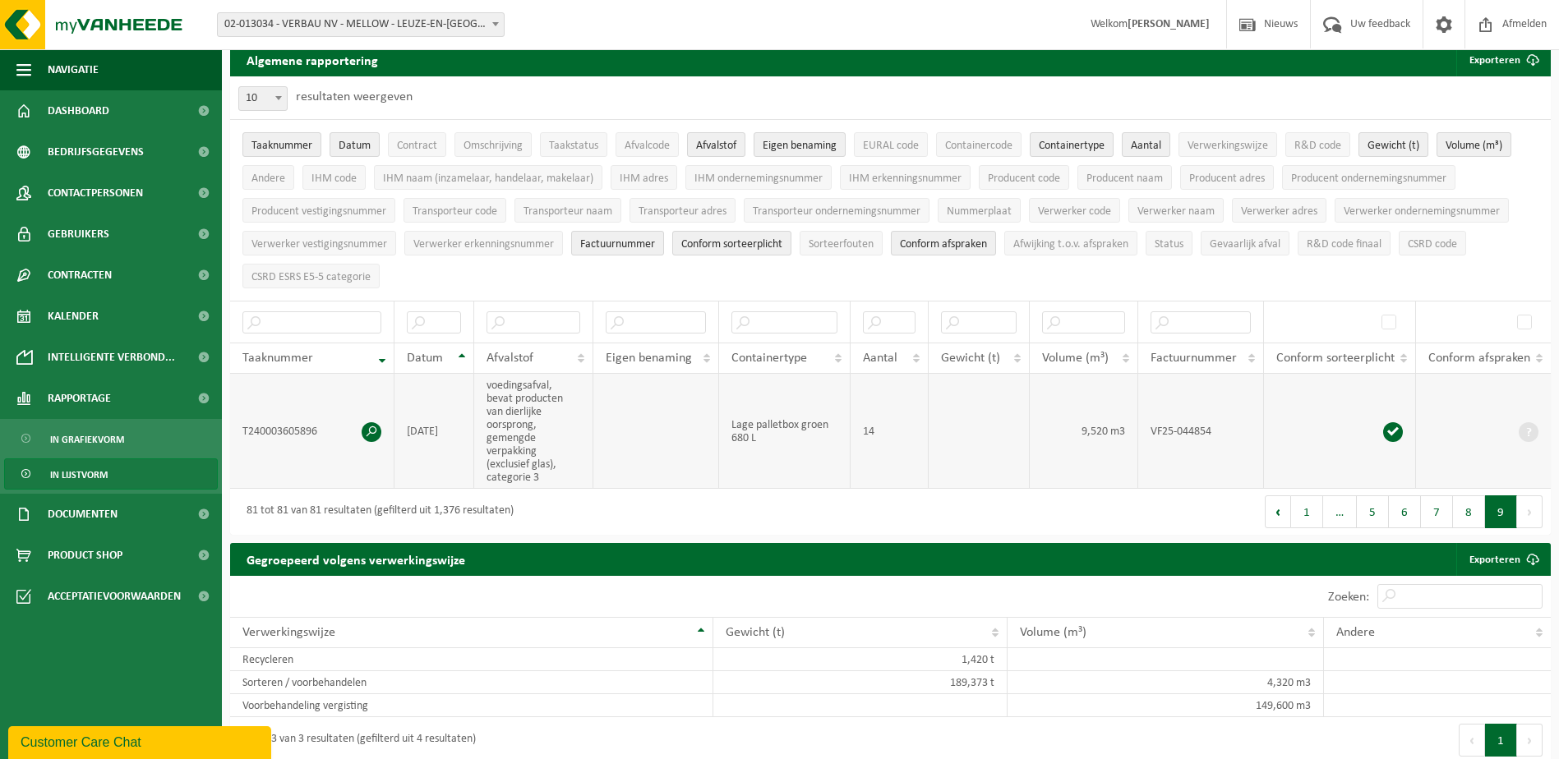
scroll to position [82, 0]
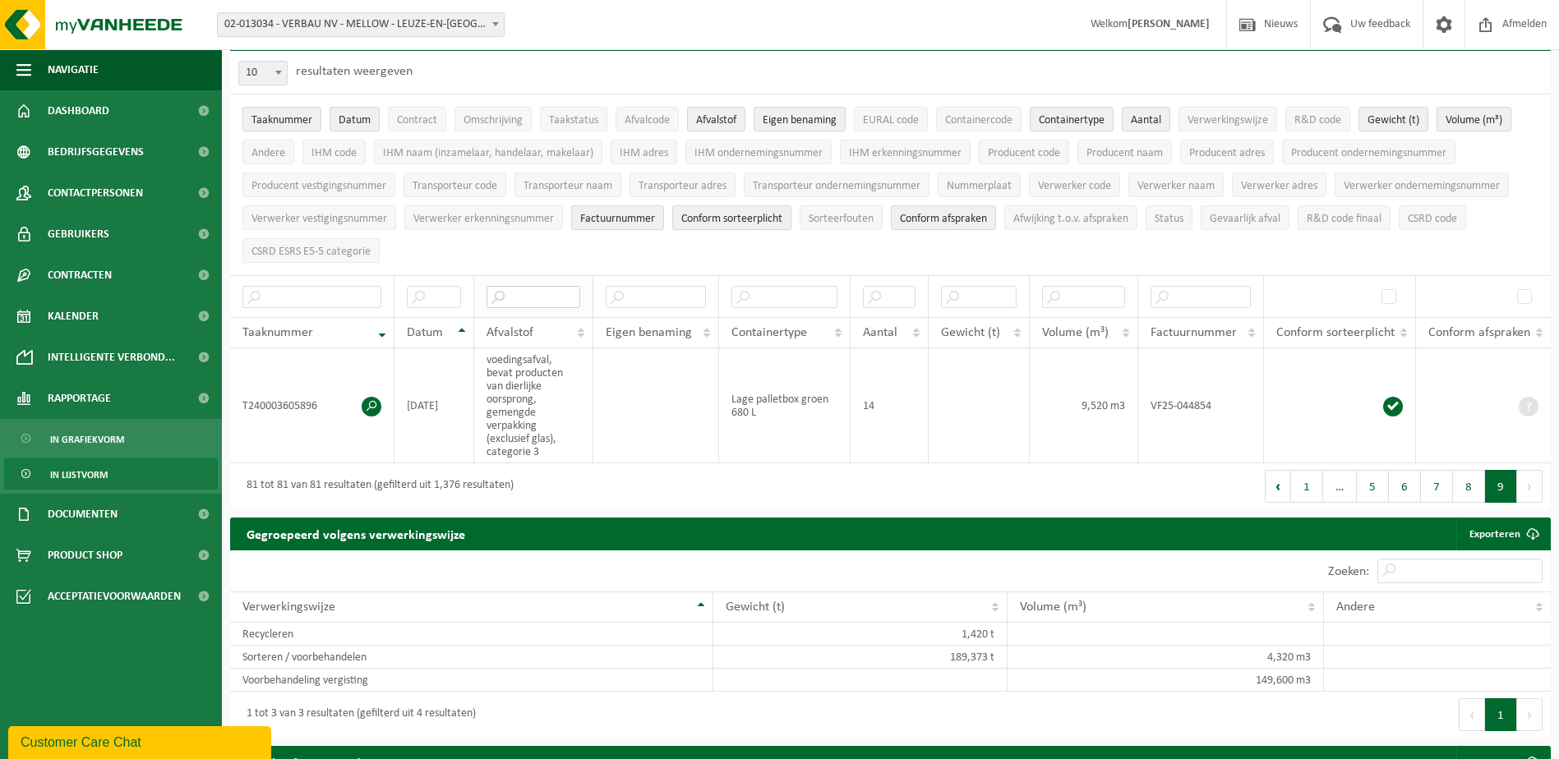
click at [509, 303] on input "text" at bounding box center [533, 297] width 94 height 22
type input "voed"
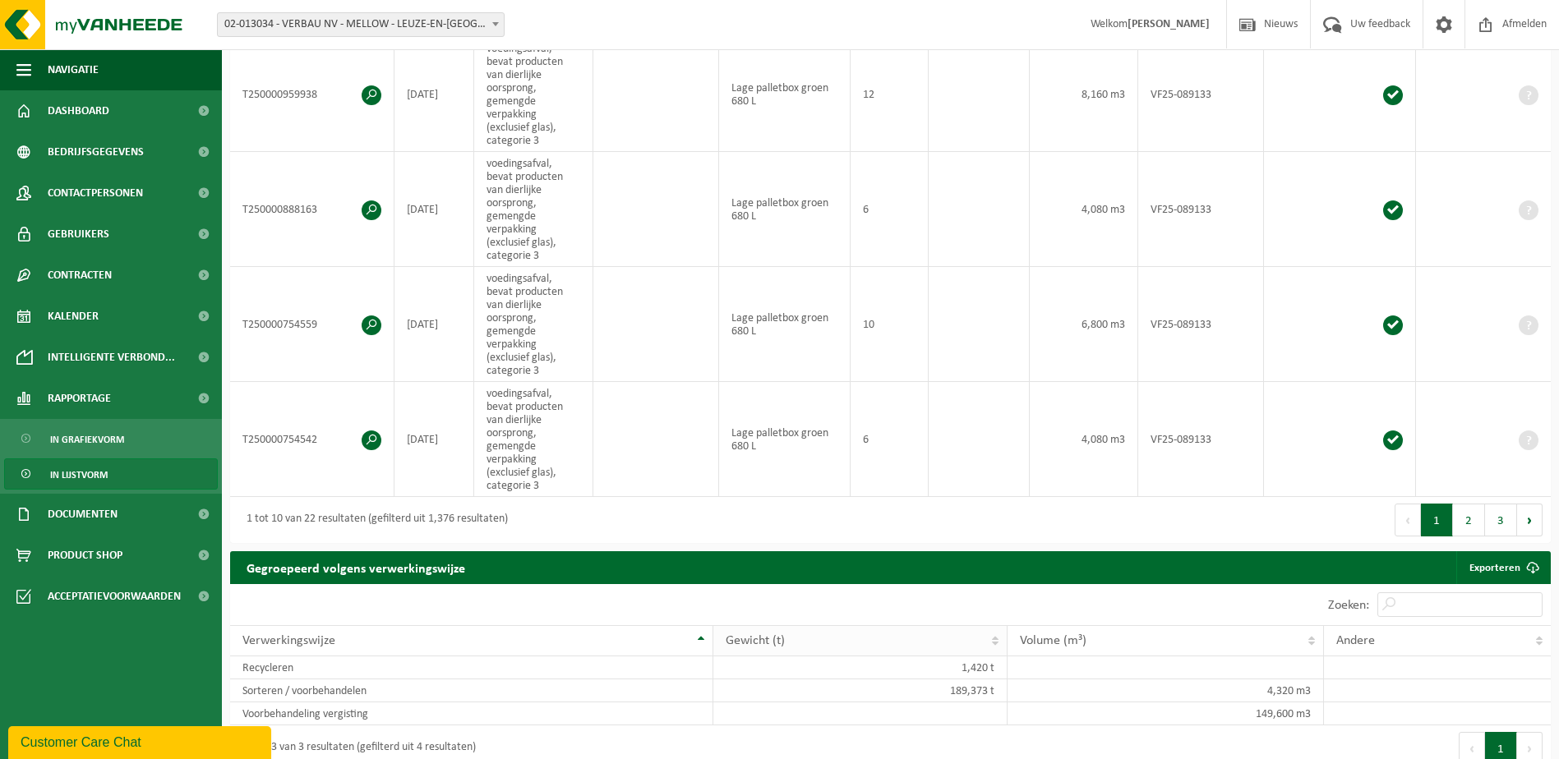
scroll to position [1233, 0]
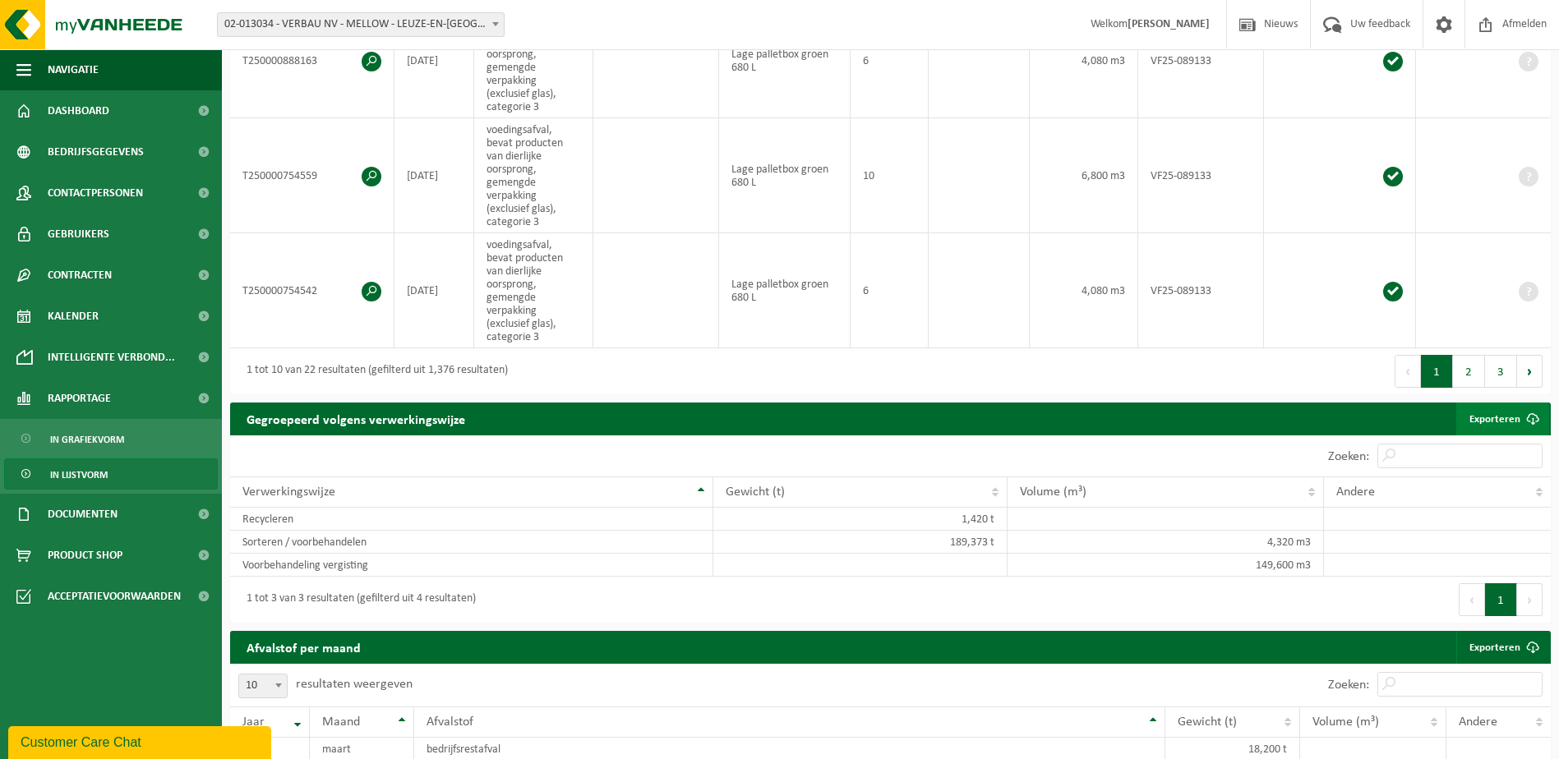
click at [1495, 419] on link "Exporteren" at bounding box center [1502, 419] width 93 height 33
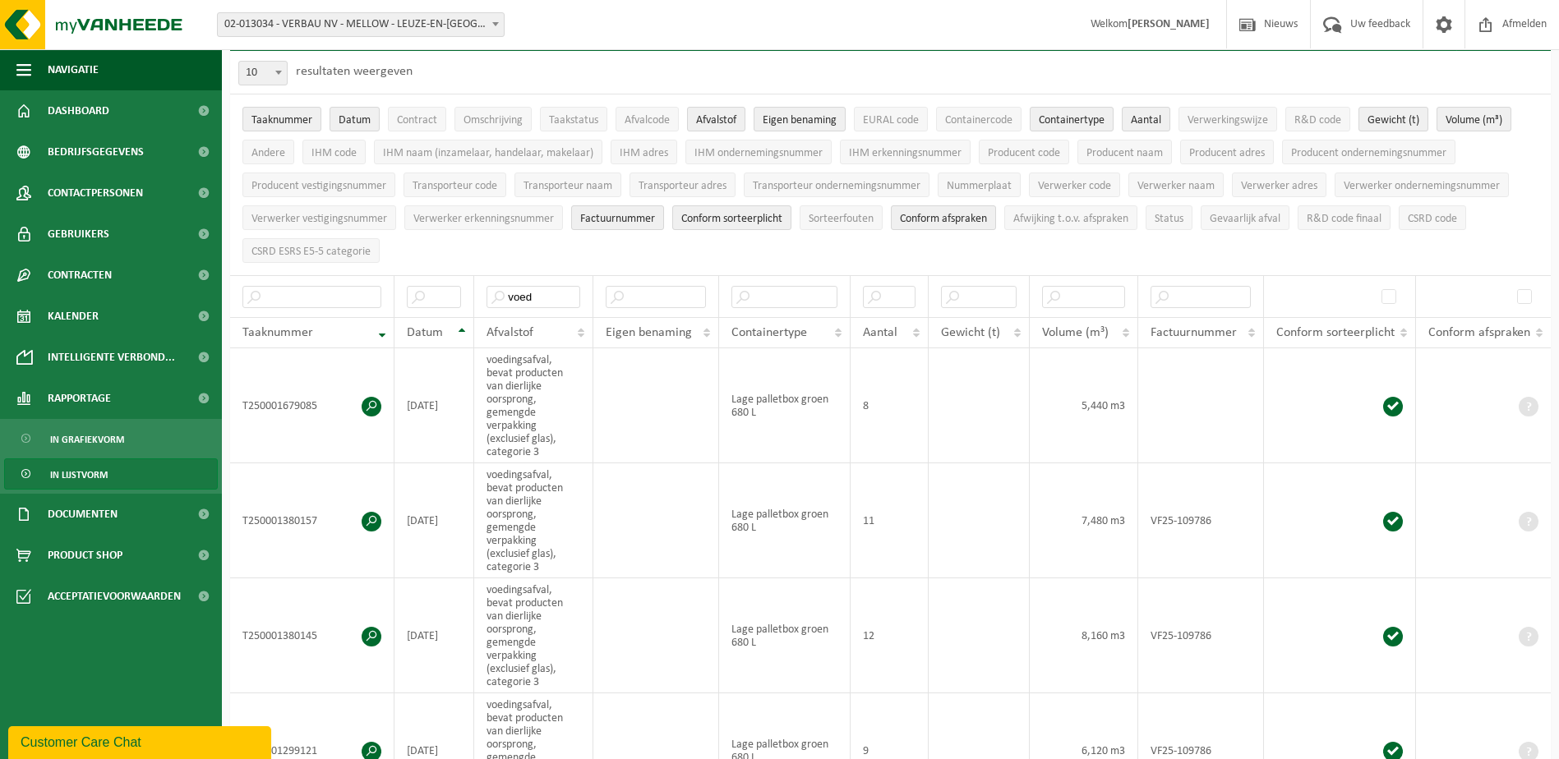
scroll to position [0, 0]
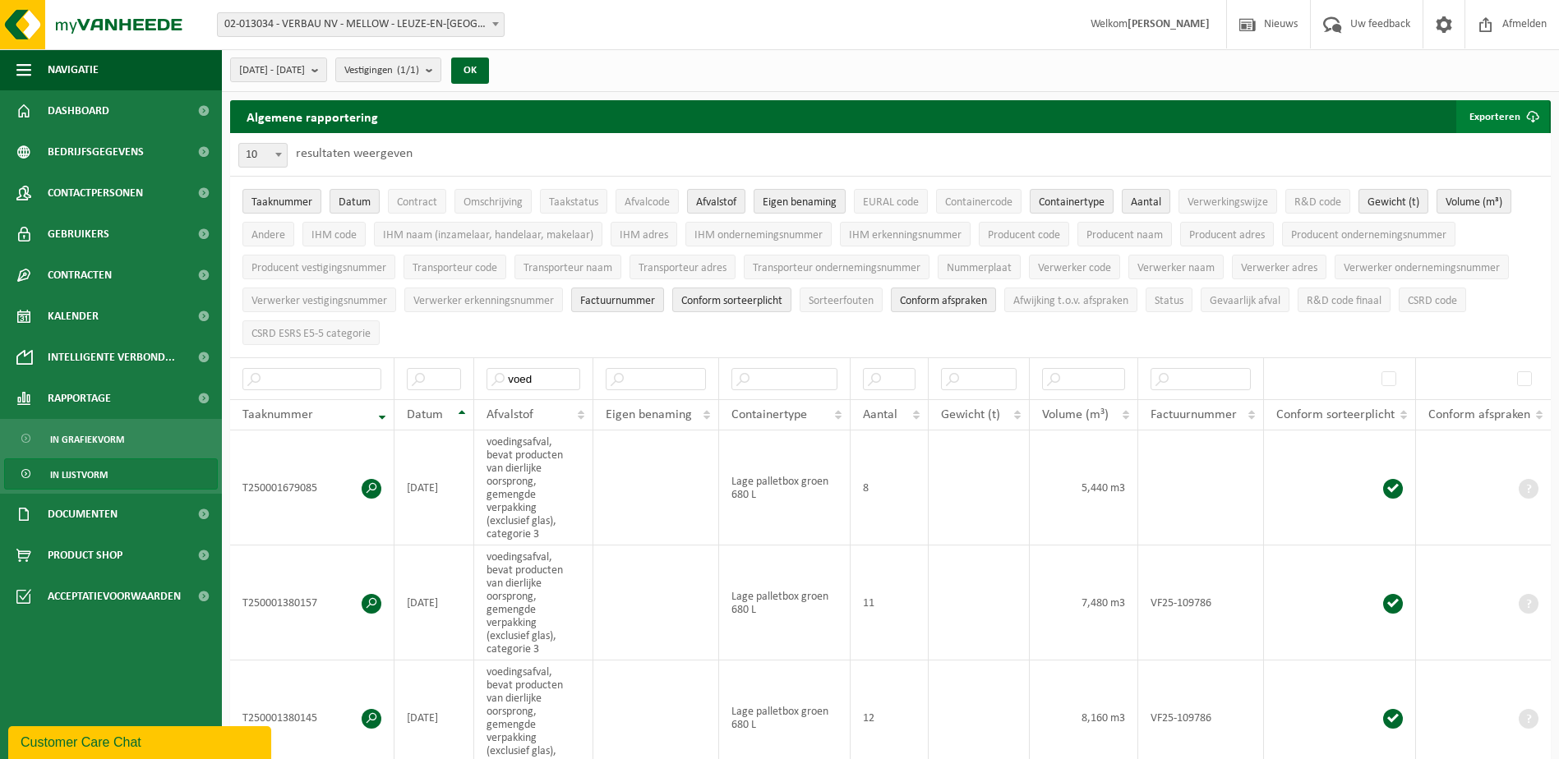
click at [1501, 113] on button "Exporteren" at bounding box center [1502, 116] width 93 height 33
click at [1467, 181] on link "Alle beschikbare kolommen" at bounding box center [1473, 182] width 149 height 33
click at [305, 68] on span "[DATE] - [DATE]" at bounding box center [272, 70] width 66 height 25
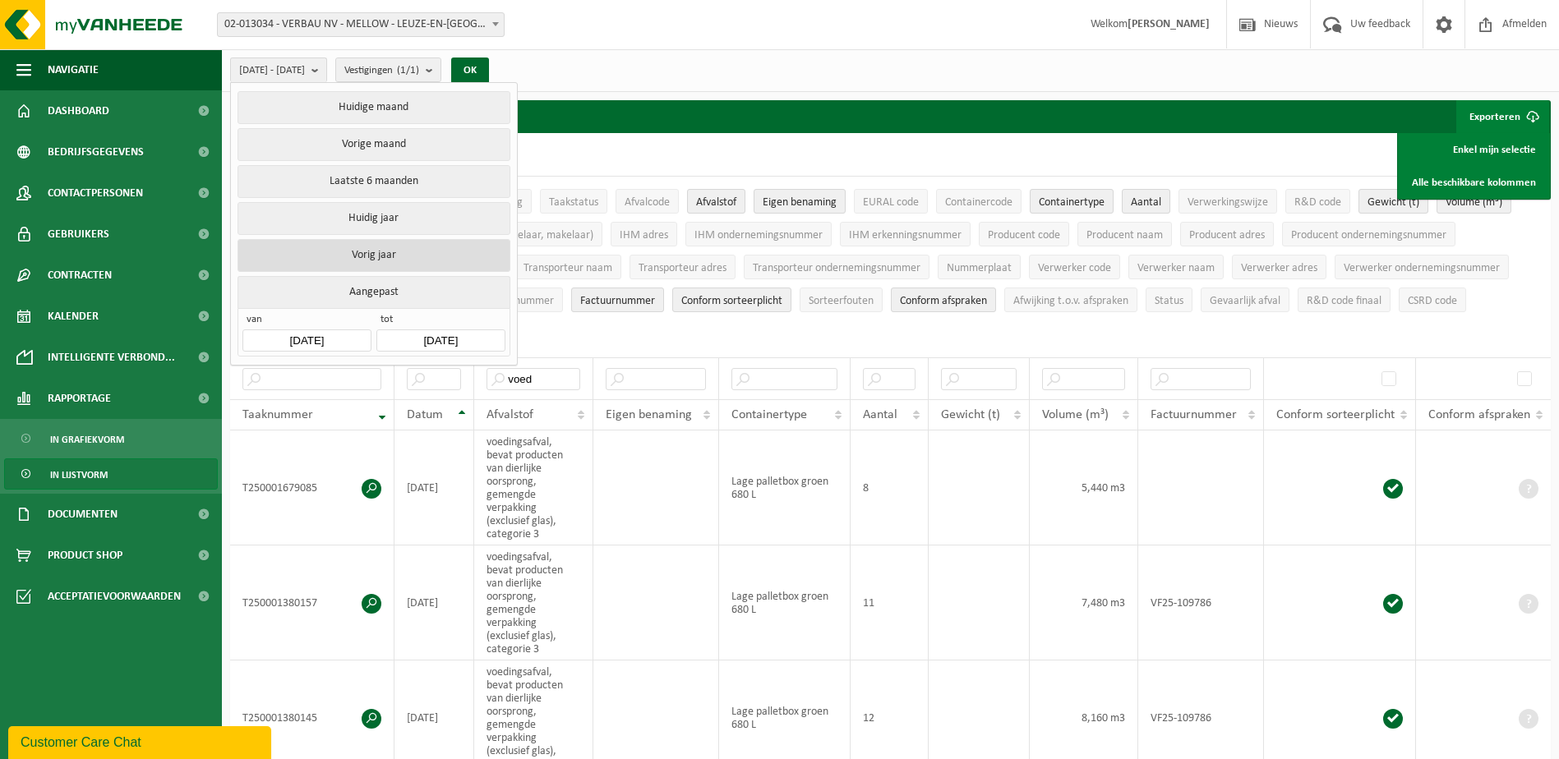
click at [318, 247] on button "Vorig jaar" at bounding box center [373, 255] width 272 height 33
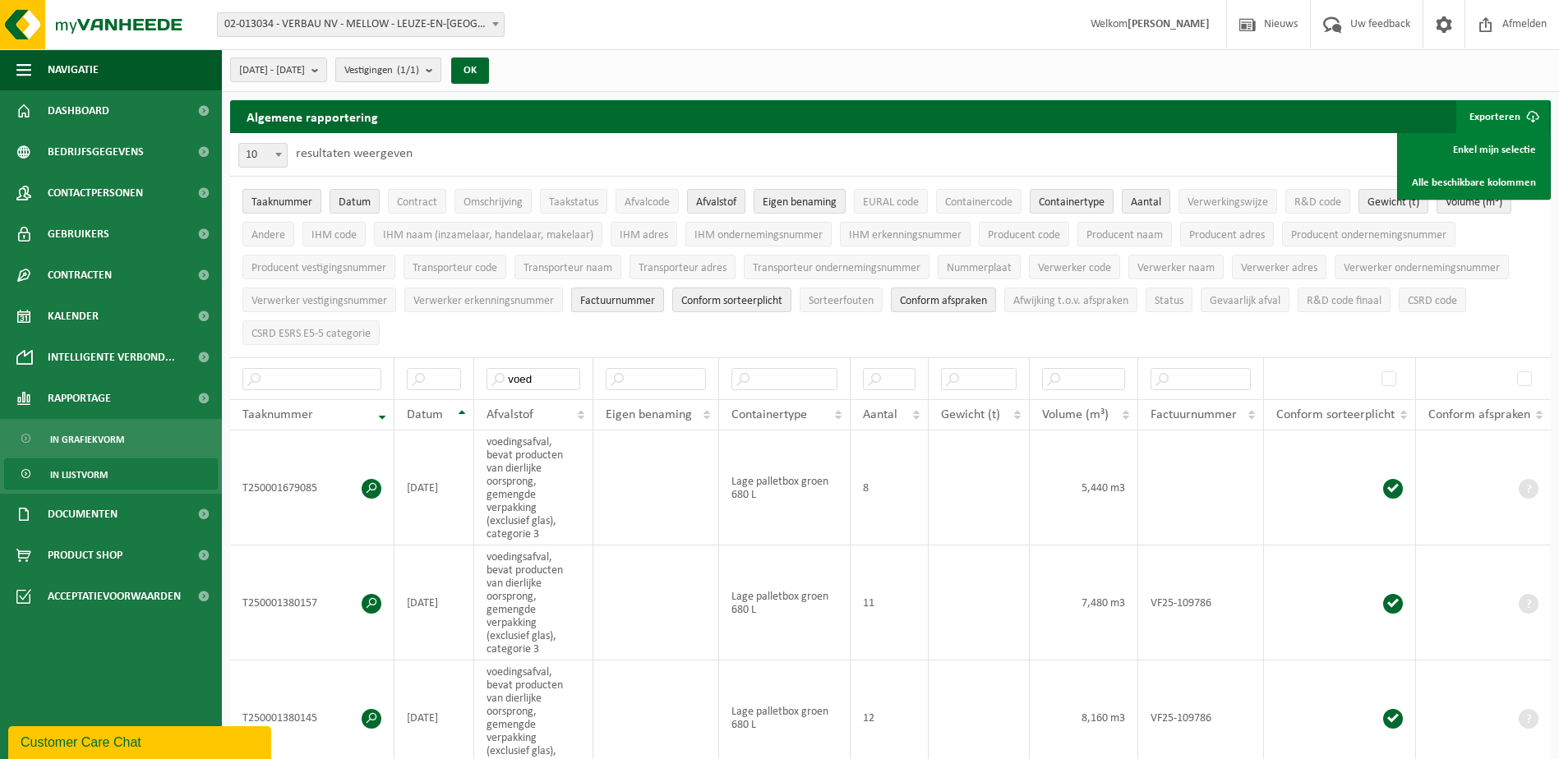
click at [419, 76] on span "Vestigingen (1/1)" at bounding box center [381, 70] width 75 height 25
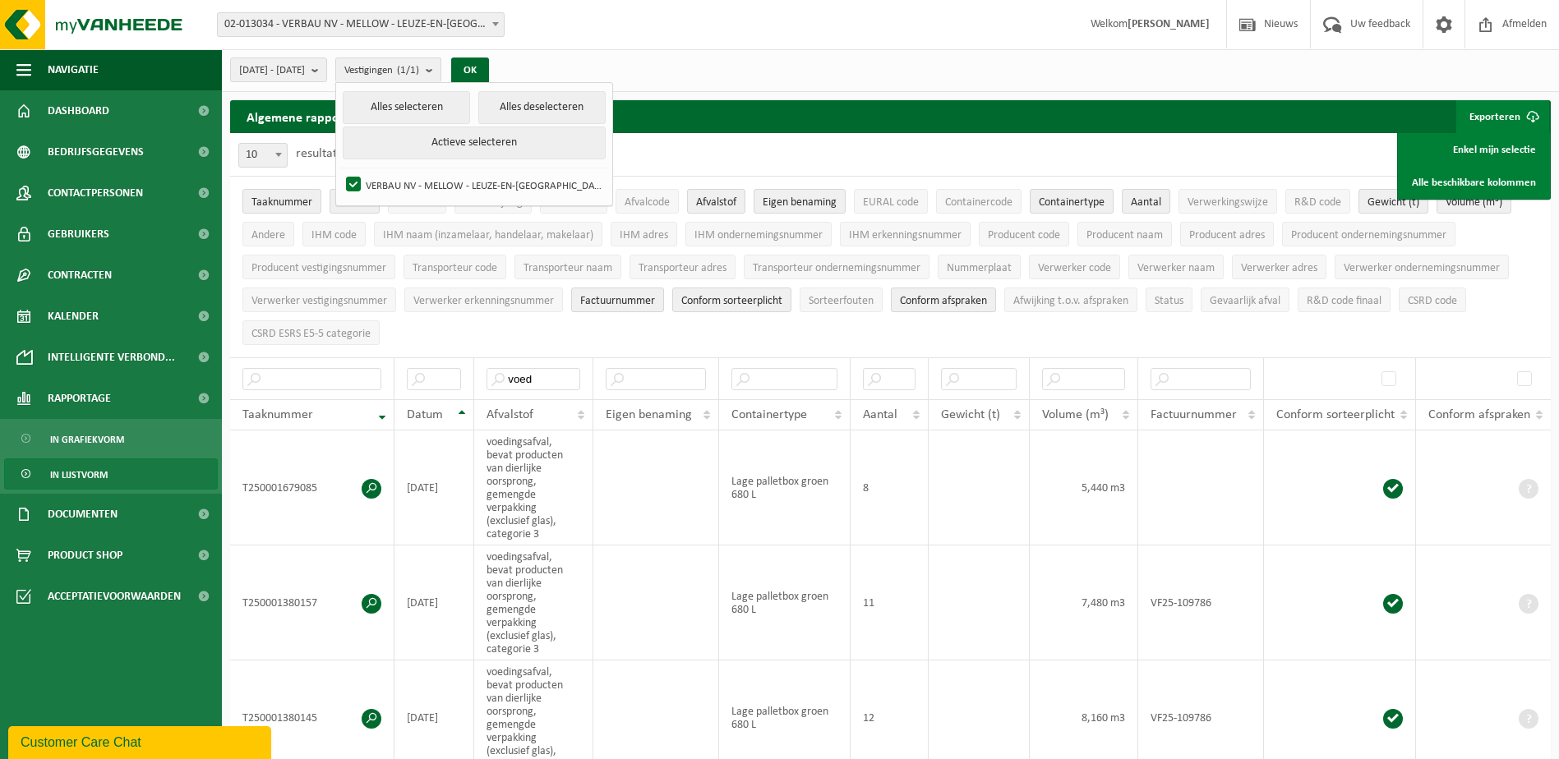
click at [701, 149] on div "10 25 50 100 10 resultaten weergeven" at bounding box center [890, 154] width 1320 height 43
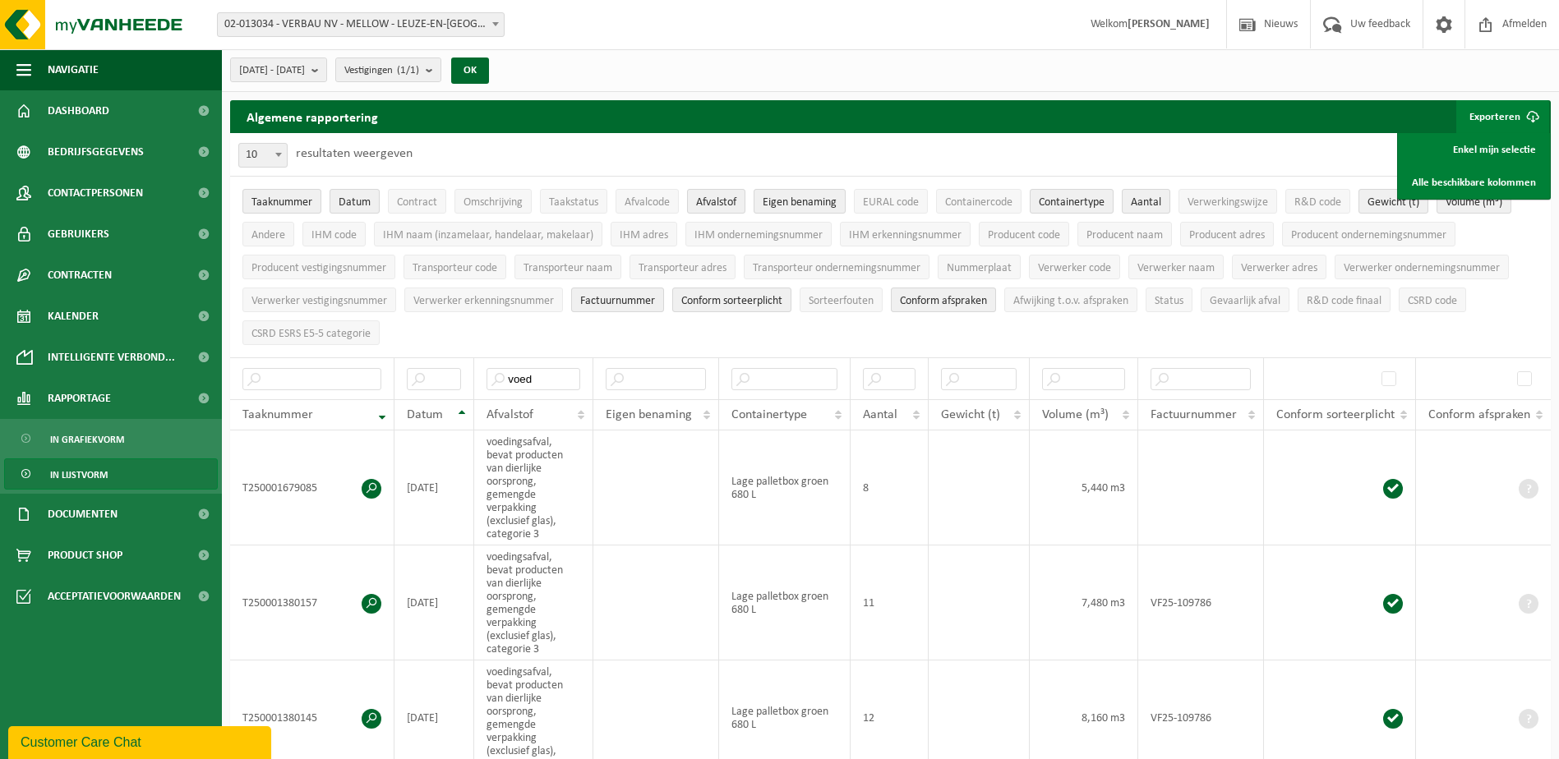
click at [1219, 168] on div "10 25 50 100 10 resultaten weergeven" at bounding box center [890, 154] width 1320 height 43
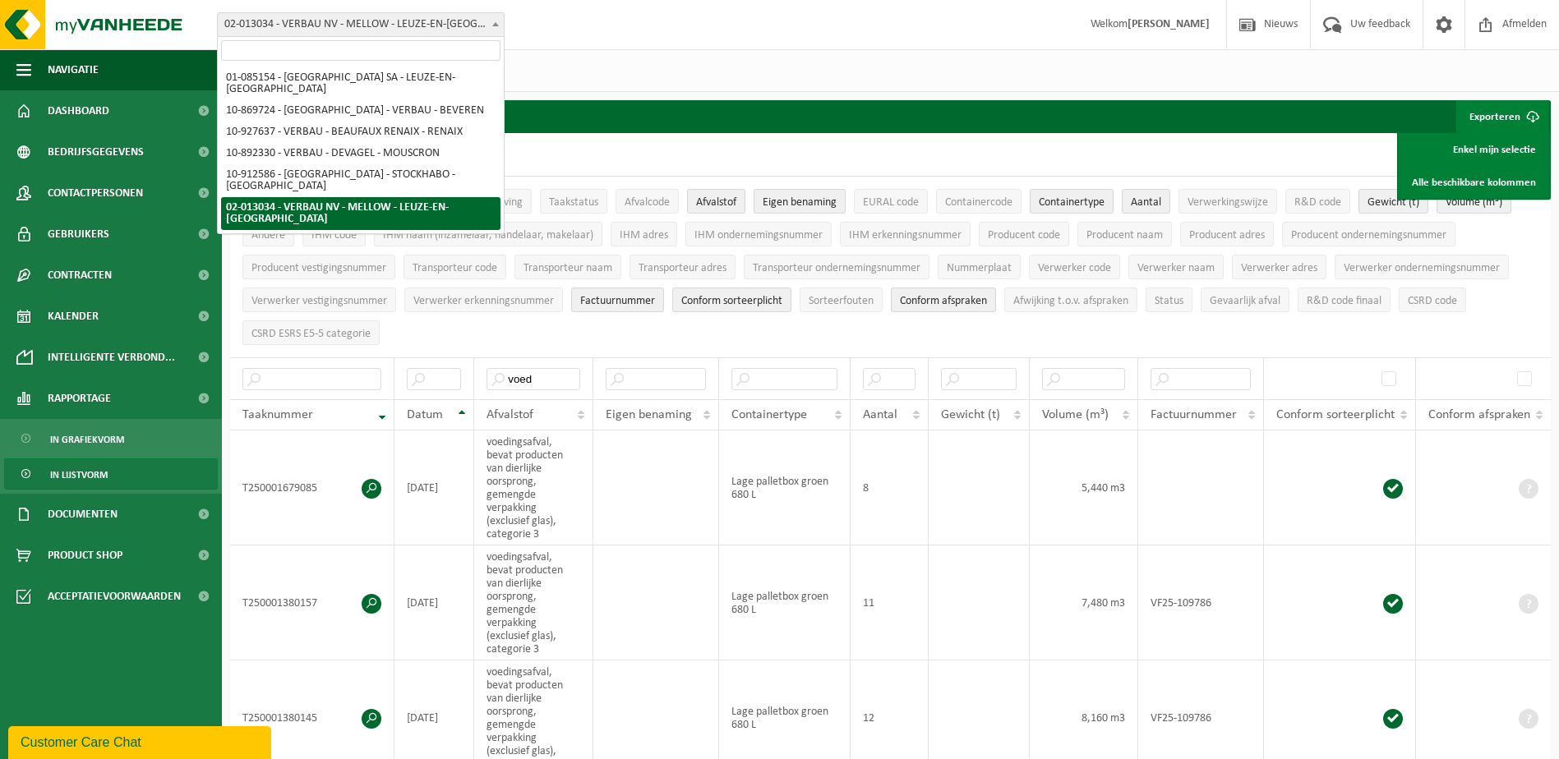
click at [402, 23] on span "02-013034 - VERBAU NV - MELLOW - LEUZE-EN-[GEOGRAPHIC_DATA]" at bounding box center [361, 24] width 286 height 23
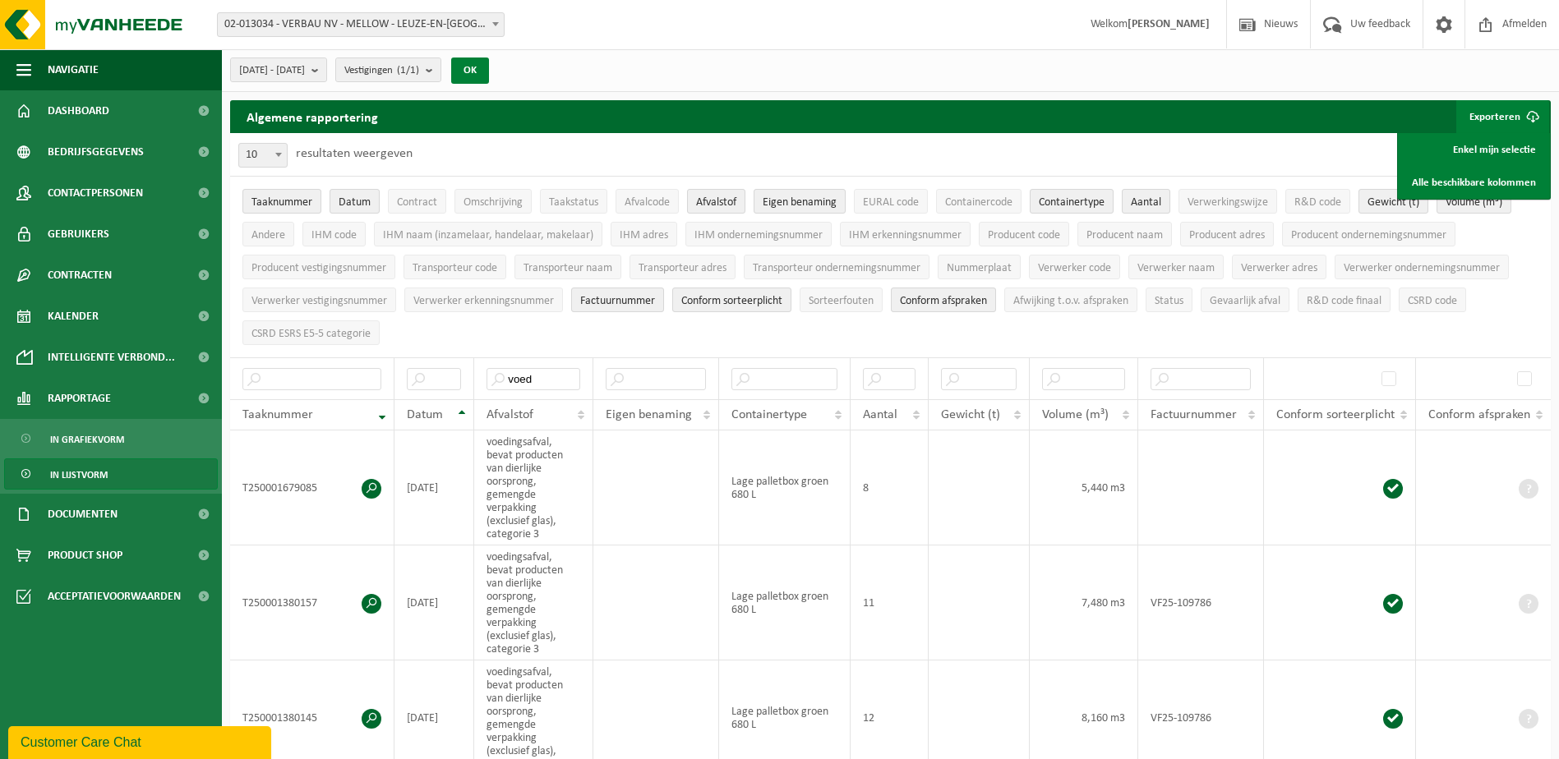
click at [489, 70] on button "OK" at bounding box center [470, 71] width 38 height 26
click at [1491, 182] on link "Alle beschikbare kolommen" at bounding box center [1473, 182] width 149 height 33
